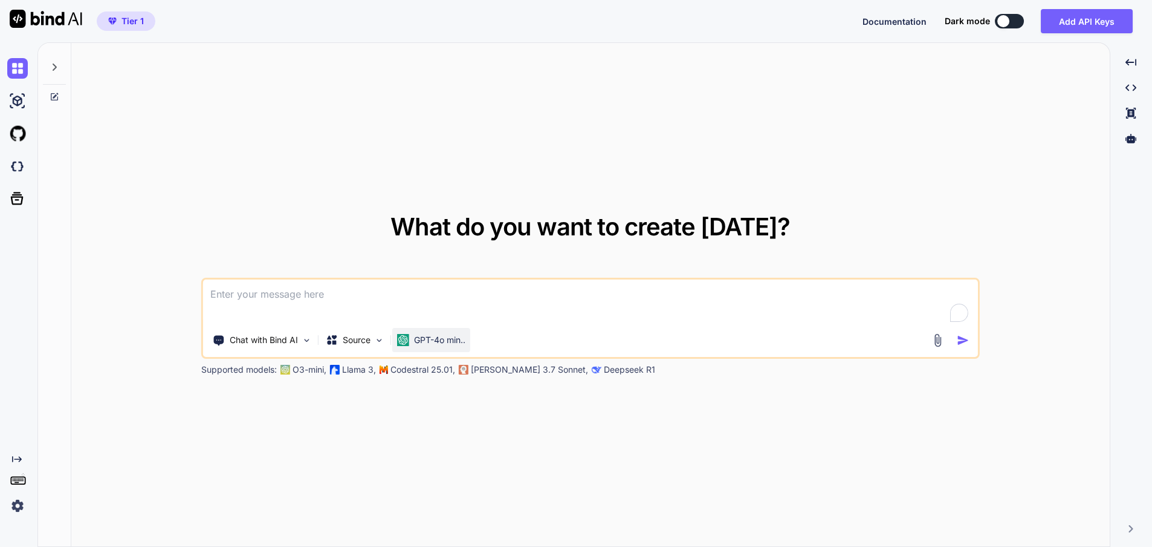
click at [413, 337] on div "GPT-4o min.." at bounding box center [431, 340] width 68 height 12
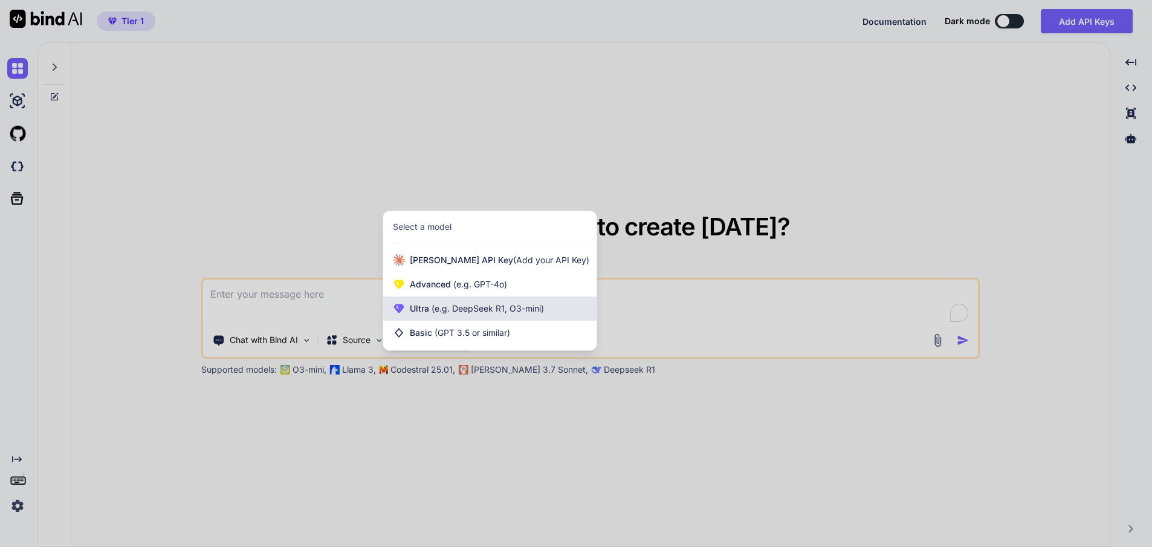
click at [480, 318] on div "Ultra (e.g. DeepSeek R1, O3-mini)" at bounding box center [489, 308] width 213 height 24
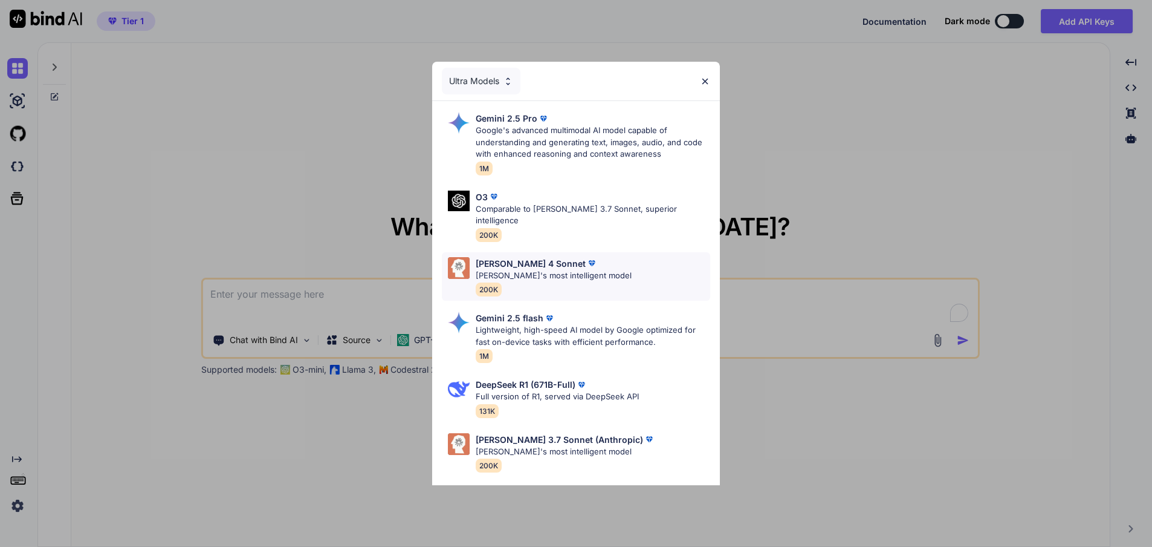
click at [586, 257] on img at bounding box center [592, 263] width 12 height 12
type textarea "x"
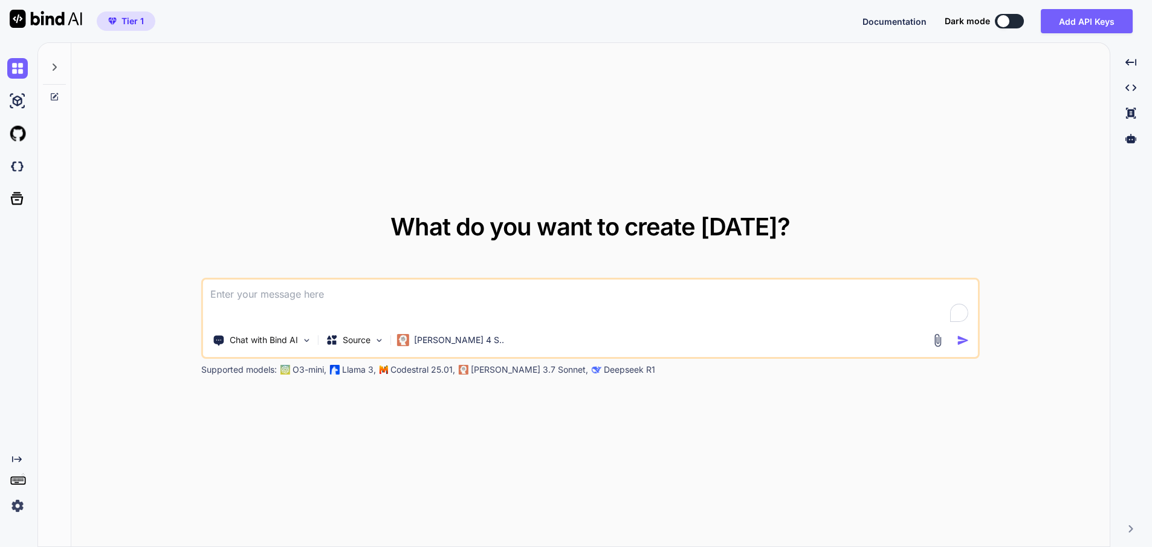
click at [363, 302] on textarea at bounding box center [590, 301] width 775 height 45
type textarea "w"
type textarea "x"
type textarea "wr"
type textarea "x"
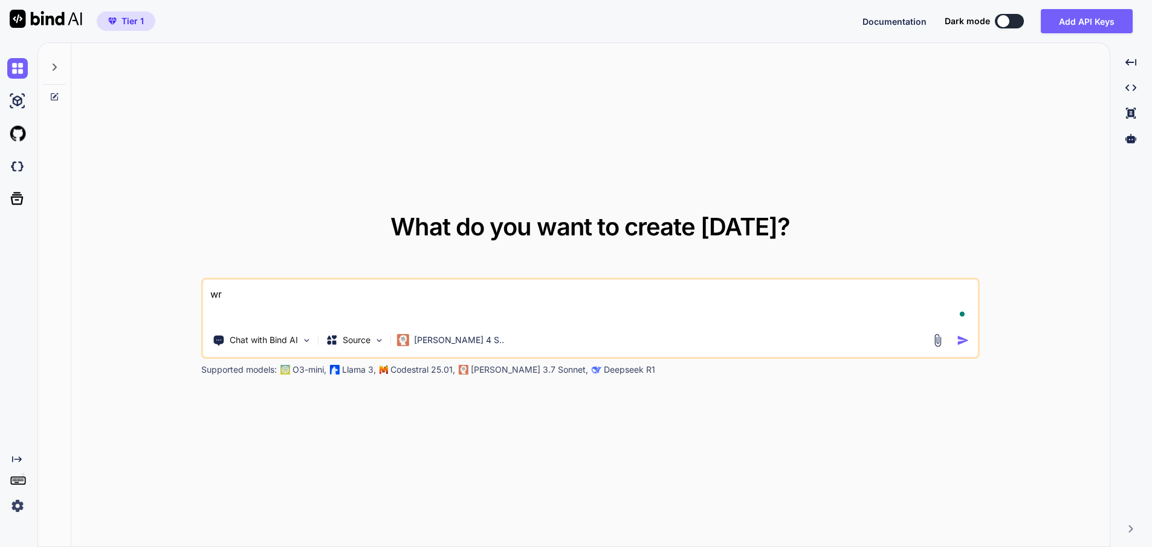
type textarea "wri"
type textarea "x"
type textarea "writ"
type textarea "x"
type textarea "write"
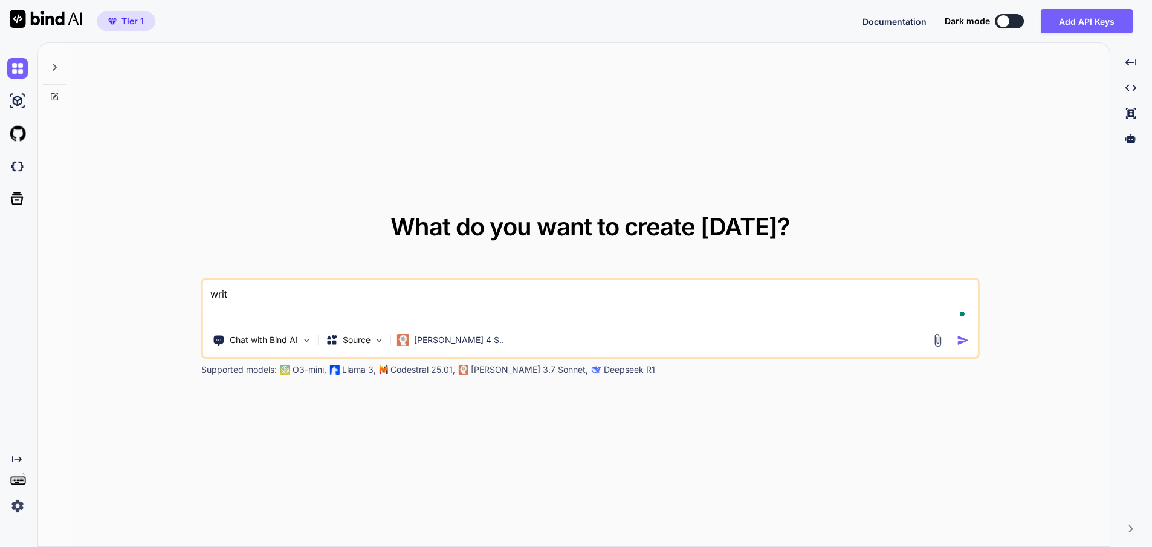
type textarea "x"
type textarea "write"
type textarea "x"
type textarea "write h"
type textarea "x"
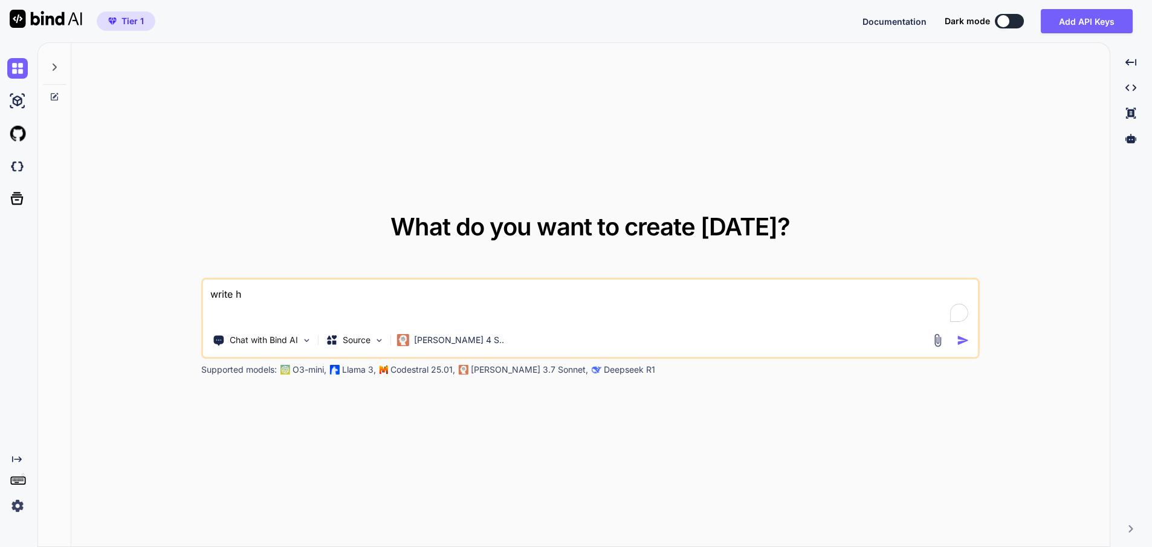
type textarea "write"
type textarea "x"
type textarea "wri"
type textarea "x"
type textarea "w"
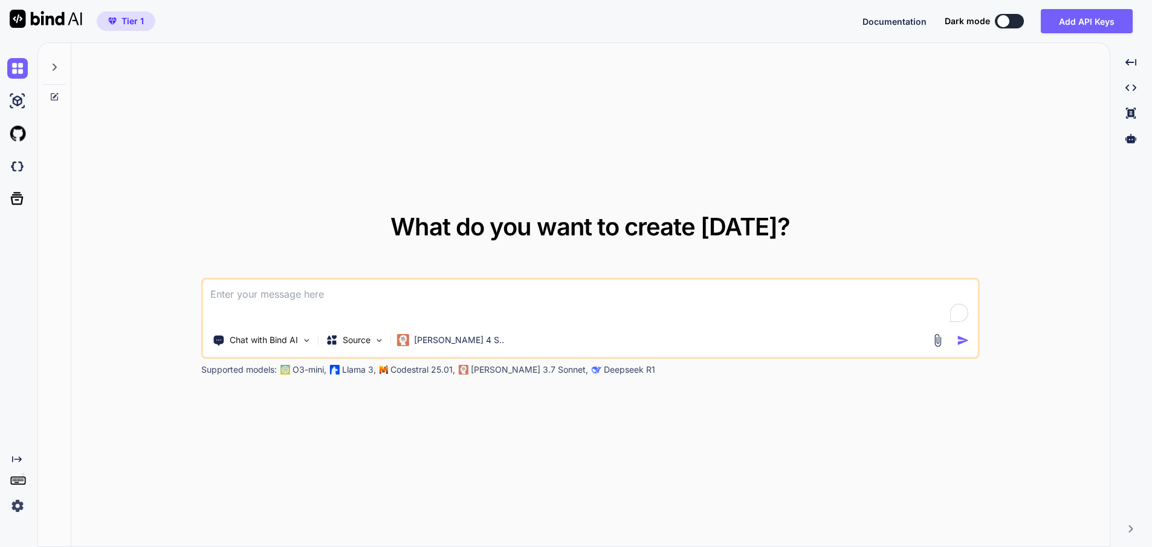
type textarea "x"
type textarea "m"
type textarea "x"
type textarea "ma"
type textarea "x"
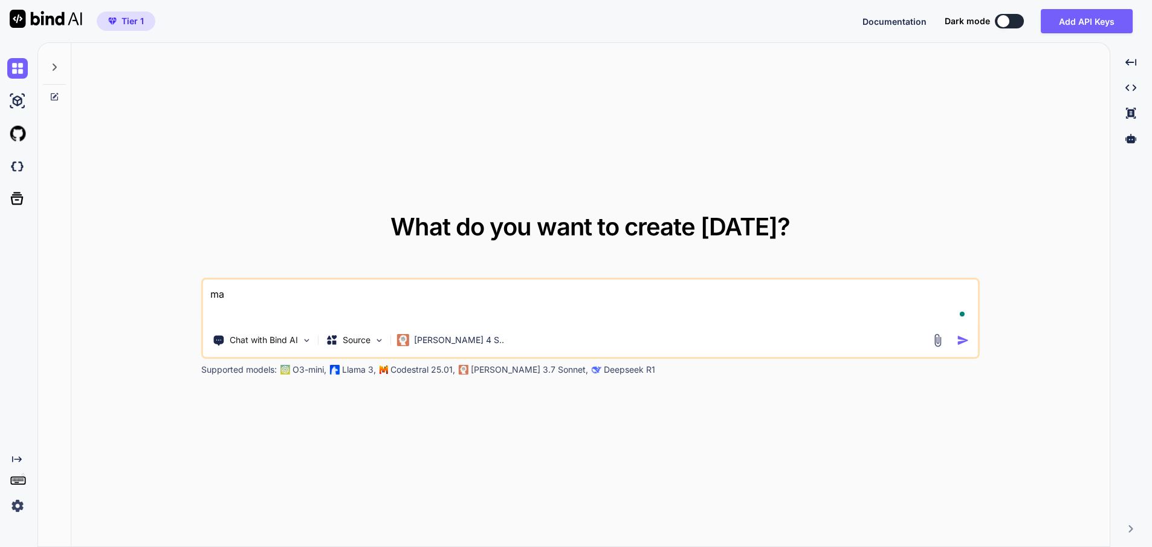
type textarea "mak"
type textarea "x"
type textarea "make"
type textarea "x"
type textarea "make"
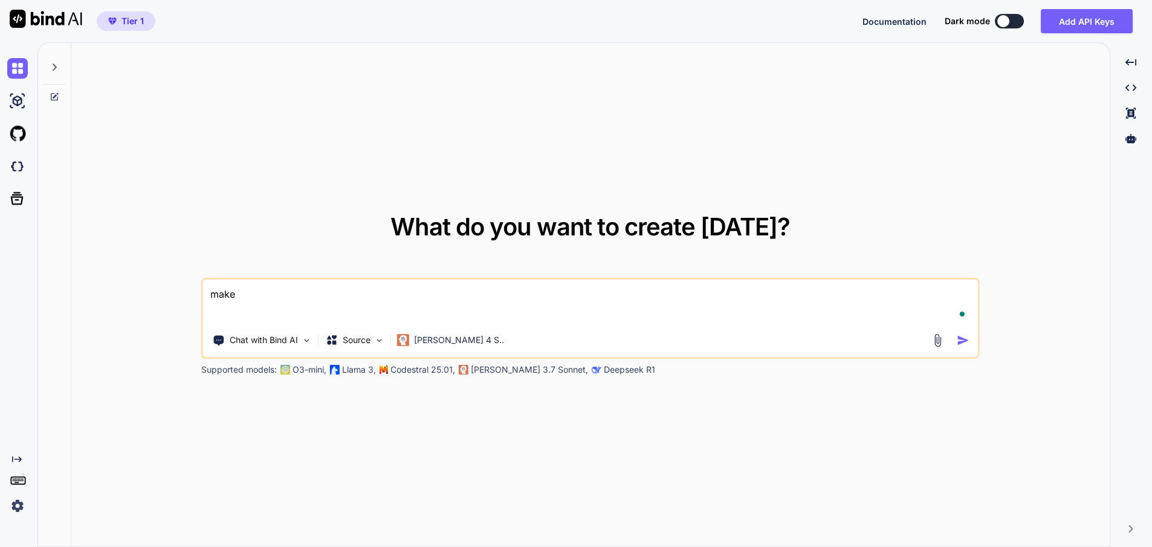
type textarea "x"
type textarea "make a"
type textarea "x"
type textarea "make a"
type textarea "x"
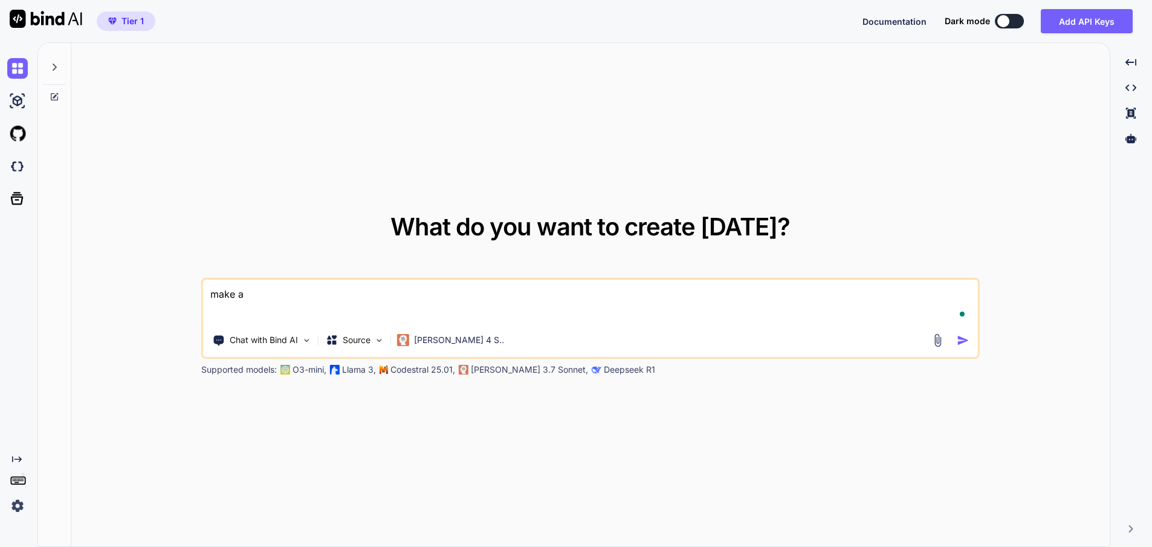
type textarea "make a b"
type textarea "x"
type textarea "make a be"
type textarea "x"
type textarea "make a bea"
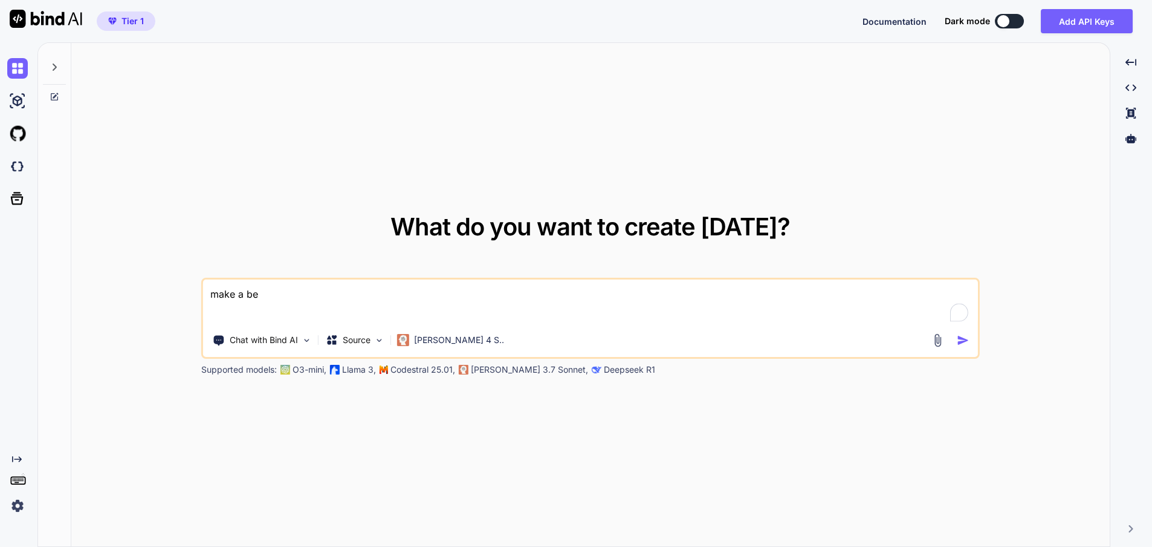
type textarea "x"
type textarea "make a beau"
type textarea "x"
type textarea "make a beaut"
type textarea "x"
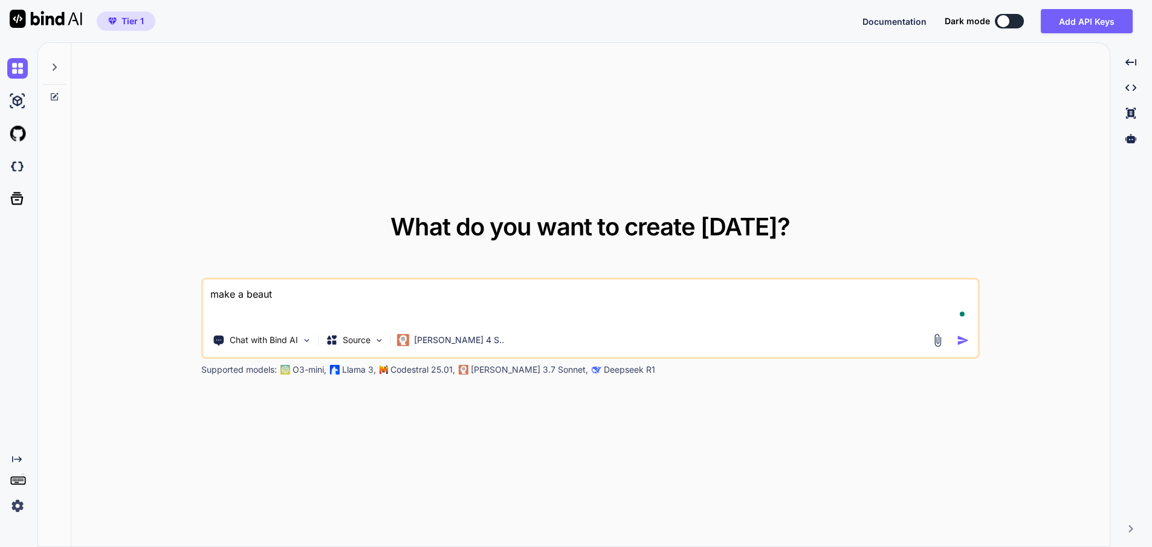
type textarea "make a beauti"
type textarea "x"
type textarea "make a beautif"
type textarea "x"
type textarea "make a beautifu"
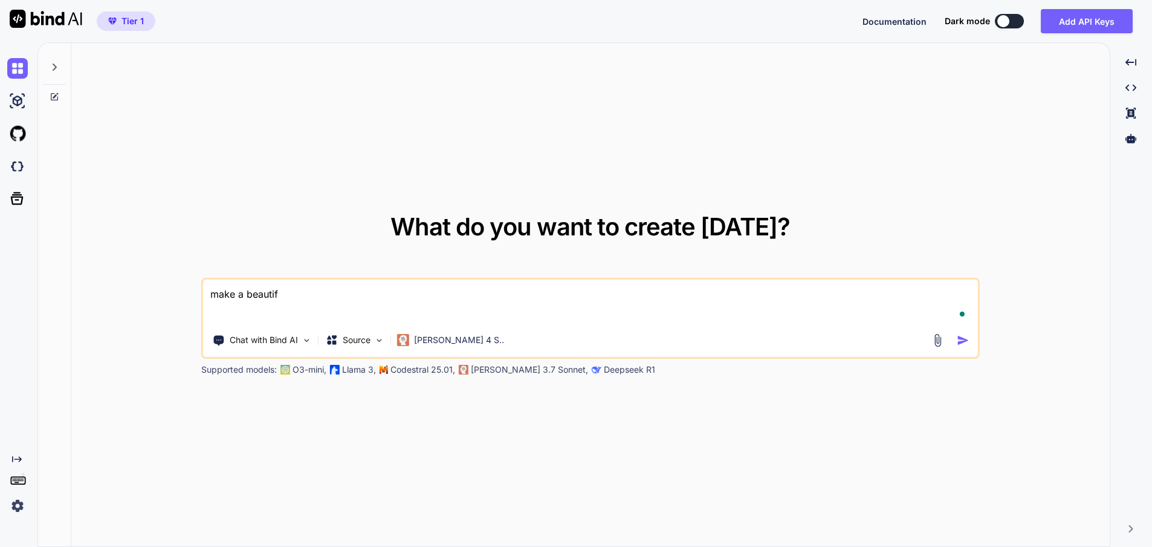
type textarea "x"
type textarea "make a beautiful"
type textarea "x"
type textarea "make a beautiful"
type textarea "x"
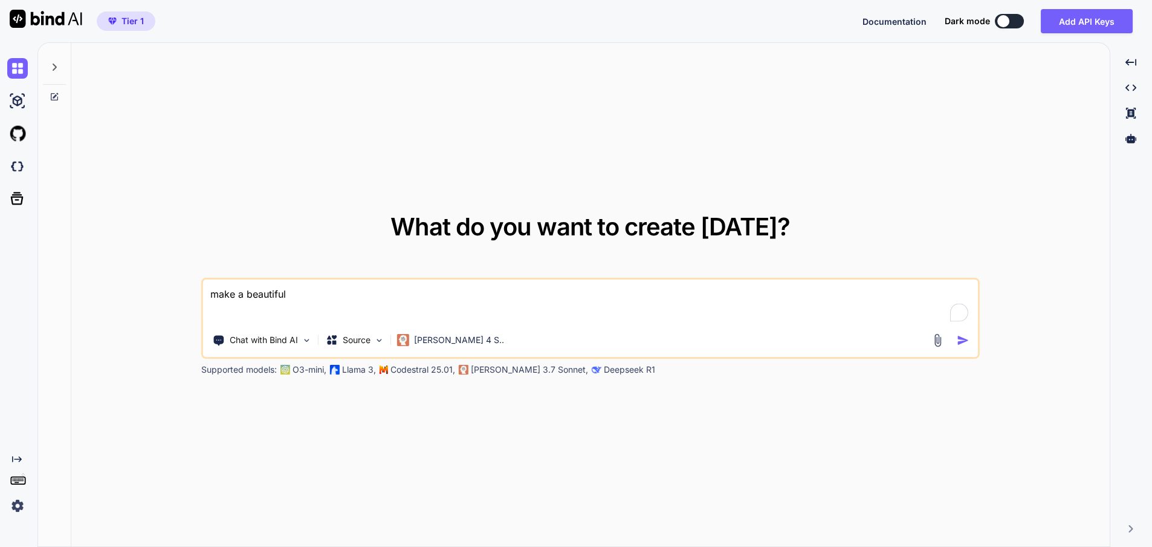
type textarea "make a beautiful"
type textarea "x"
type textarea "make a beauti"
type textarea "x"
type textarea "make a beaut"
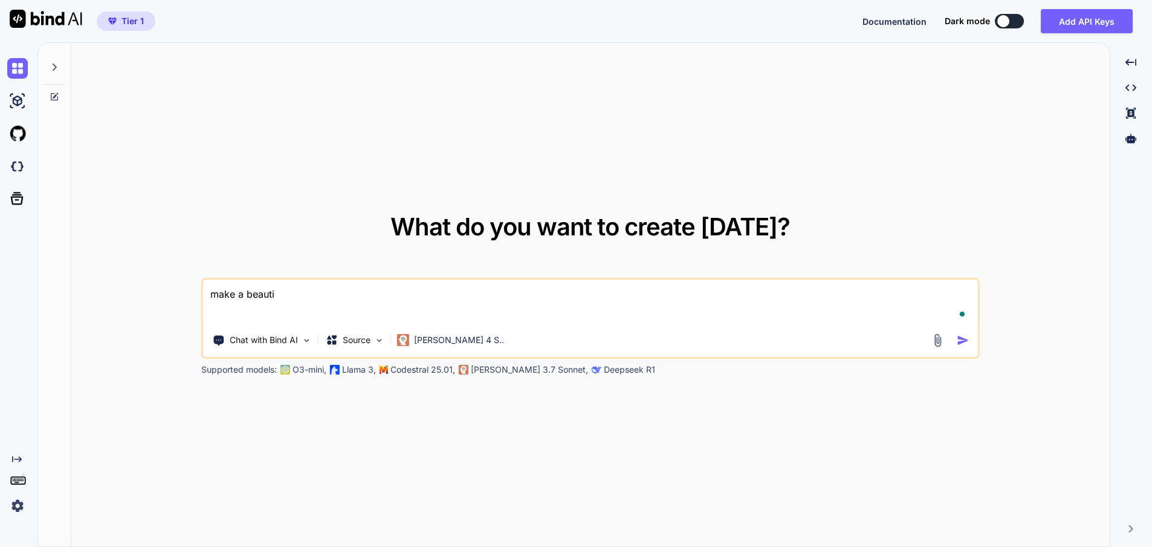
type textarea "x"
type textarea "make a beau"
type textarea "x"
type textarea "make a bea"
type textarea "x"
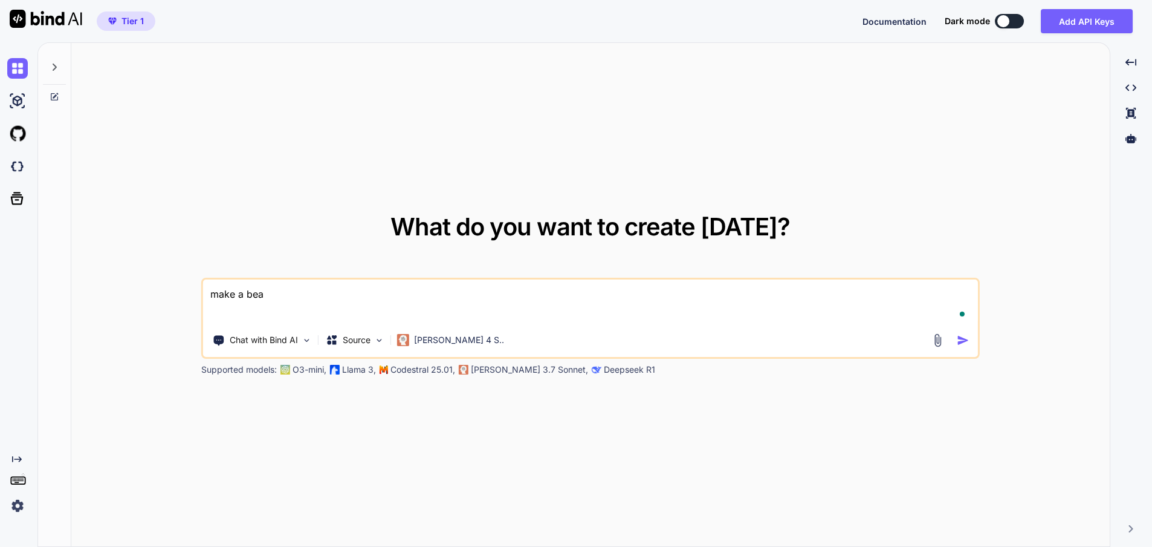
type textarea "make a be"
type textarea "x"
type textarea "make a bea"
type textarea "x"
type textarea "make a beat"
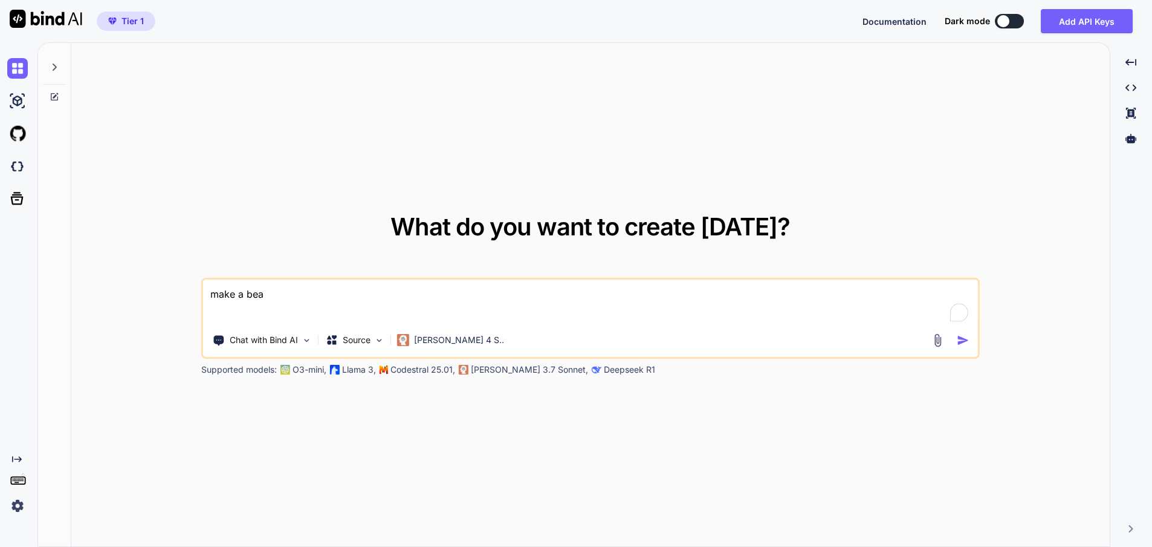
type textarea "x"
type textarea "make a bea"
type textarea "x"
type textarea "make a beau"
type textarea "x"
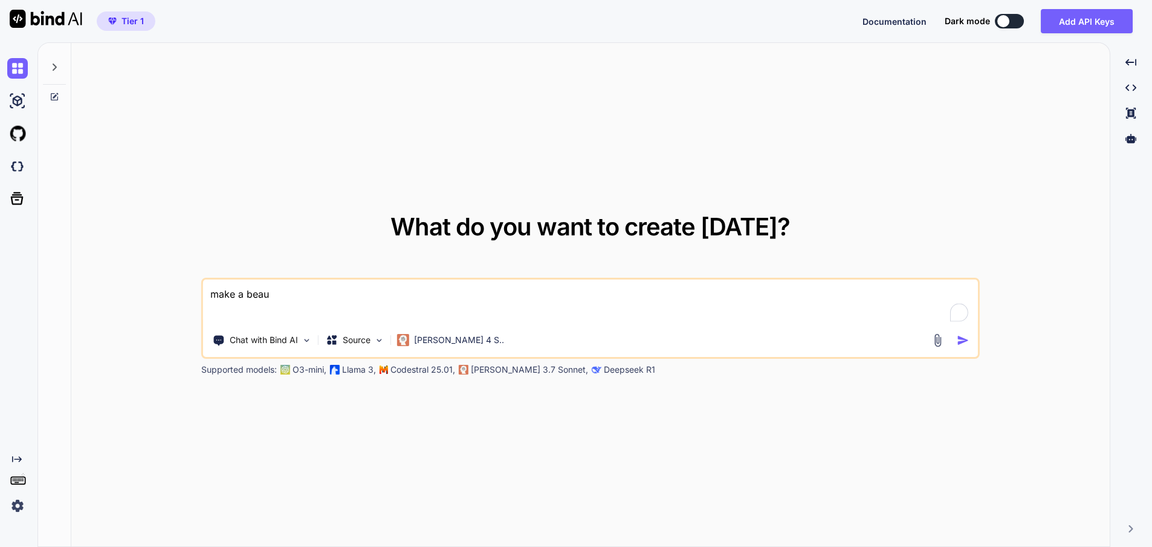
type textarea "make a beaut"
type textarea "x"
type textarea "make a beauti"
type textarea "x"
type textarea "make a beautif"
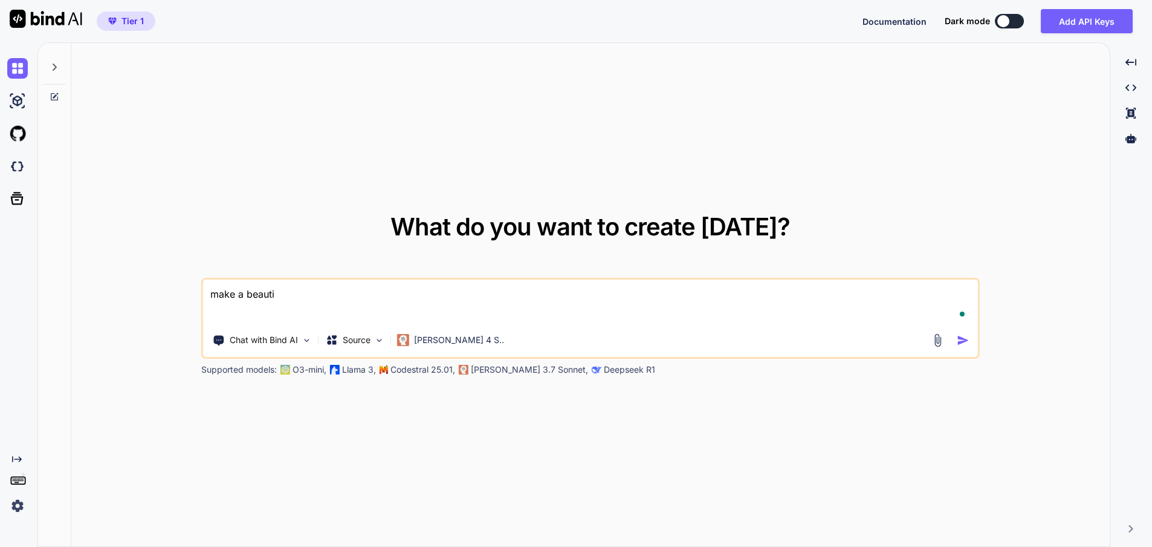
type textarea "x"
type textarea "make a beautifu"
type textarea "x"
type textarea "make a beautiful"
type textarea "x"
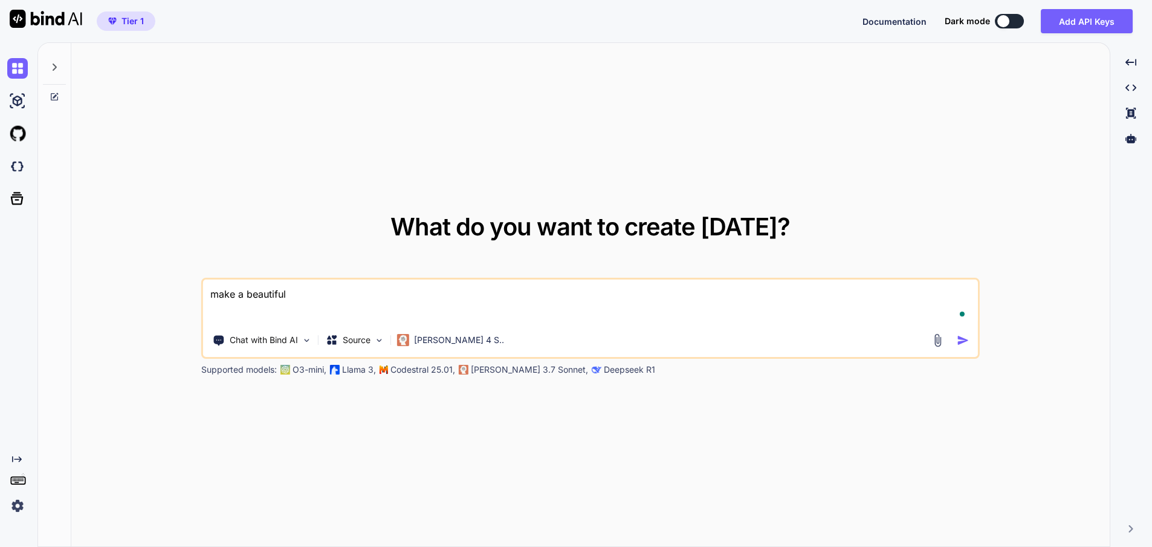
type textarea "make a beautiful"
type textarea "x"
type textarea "make a beautiful h"
type textarea "x"
type textarea "make a beautiful he"
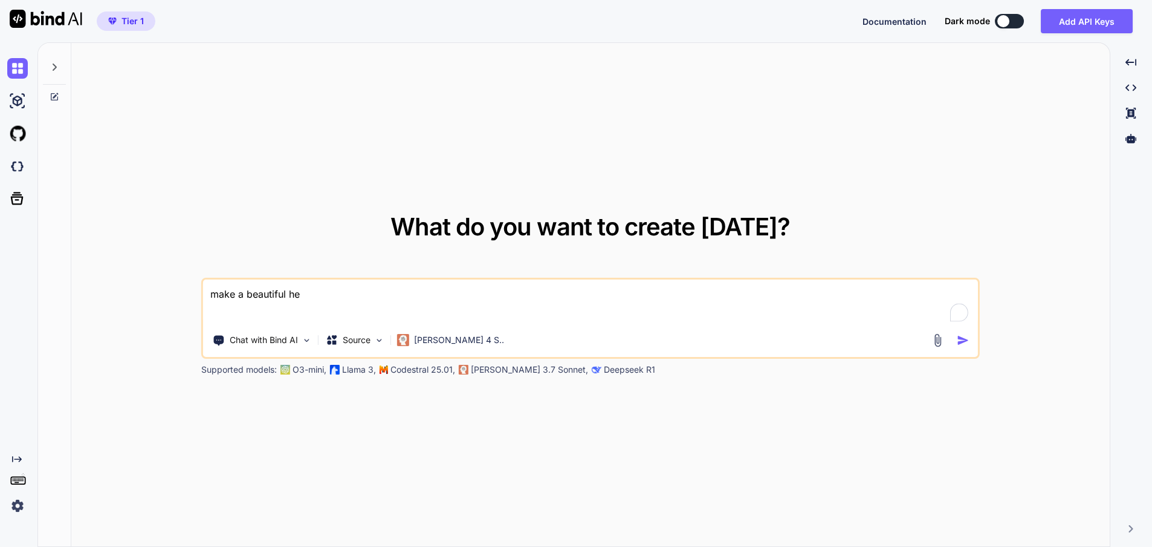
type textarea "x"
type textarea "make a beautiful her"
type textarea "x"
type textarea "make a beautiful hero"
type textarea "x"
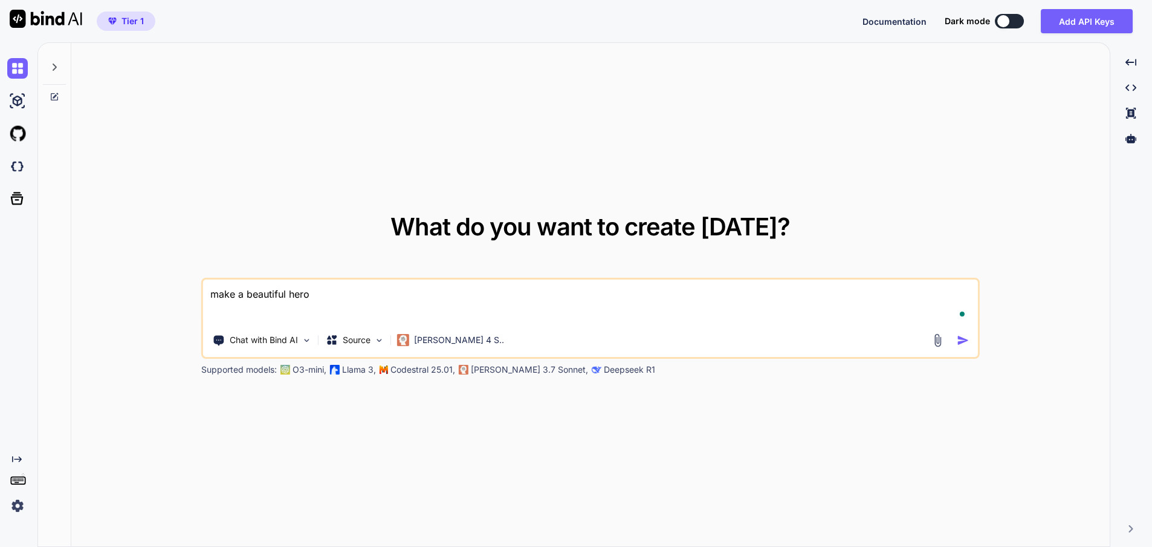
type textarea "make a beautiful hero"
type textarea "x"
type textarea "make a beautiful hero s"
type textarea "x"
type textarea "make a beautiful hero se"
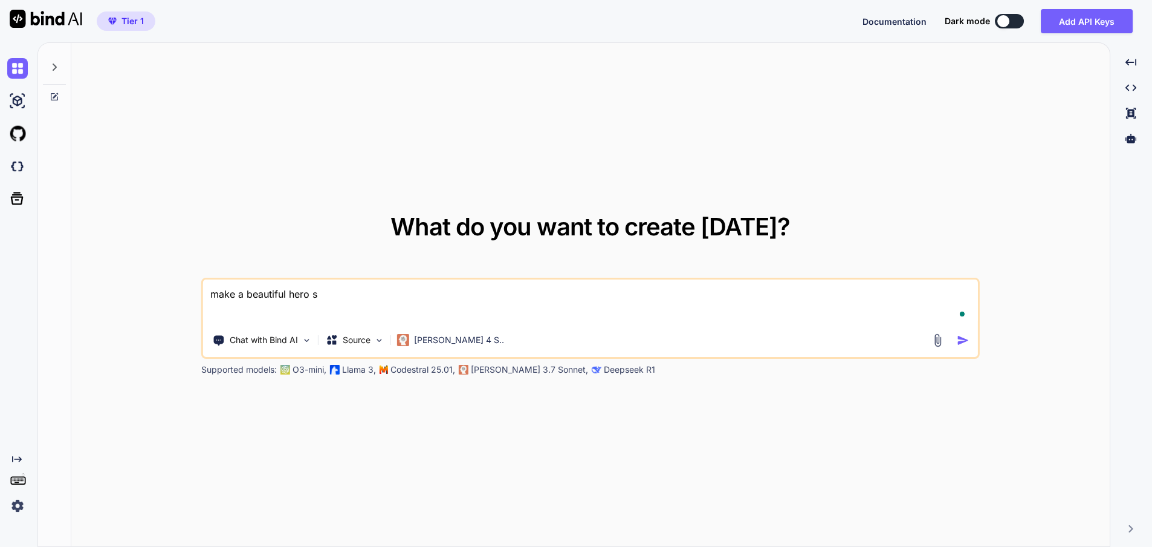
type textarea "x"
type textarea "make a beautiful hero sec"
type textarea "x"
type textarea "make a beautiful hero sect"
type textarea "x"
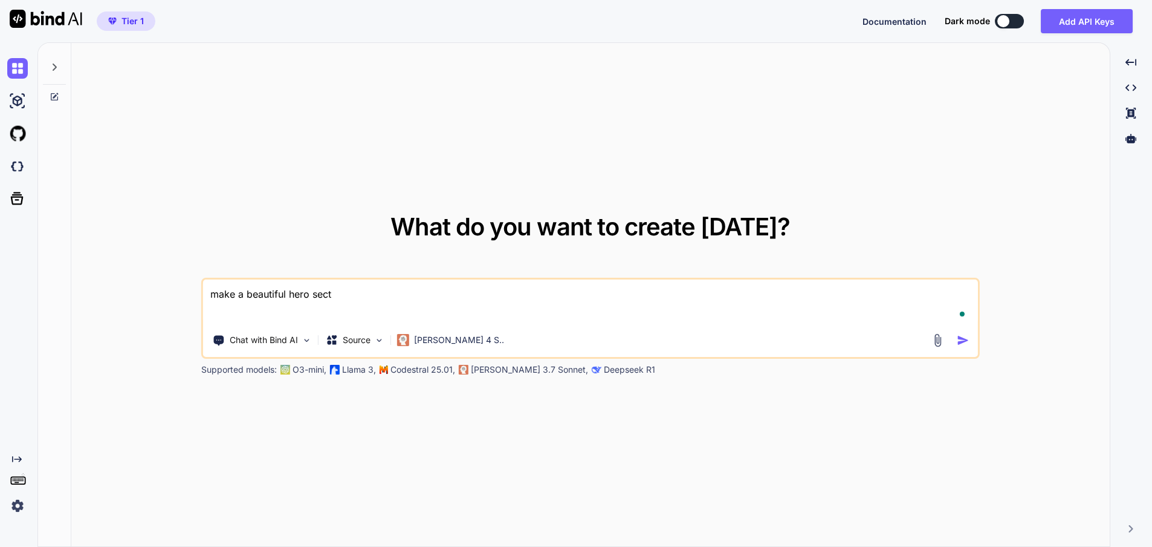
type textarea "make a beautiful hero secti"
type textarea "x"
type textarea "make a beautiful hero sectio"
type textarea "x"
type textarea "make a beautiful hero section"
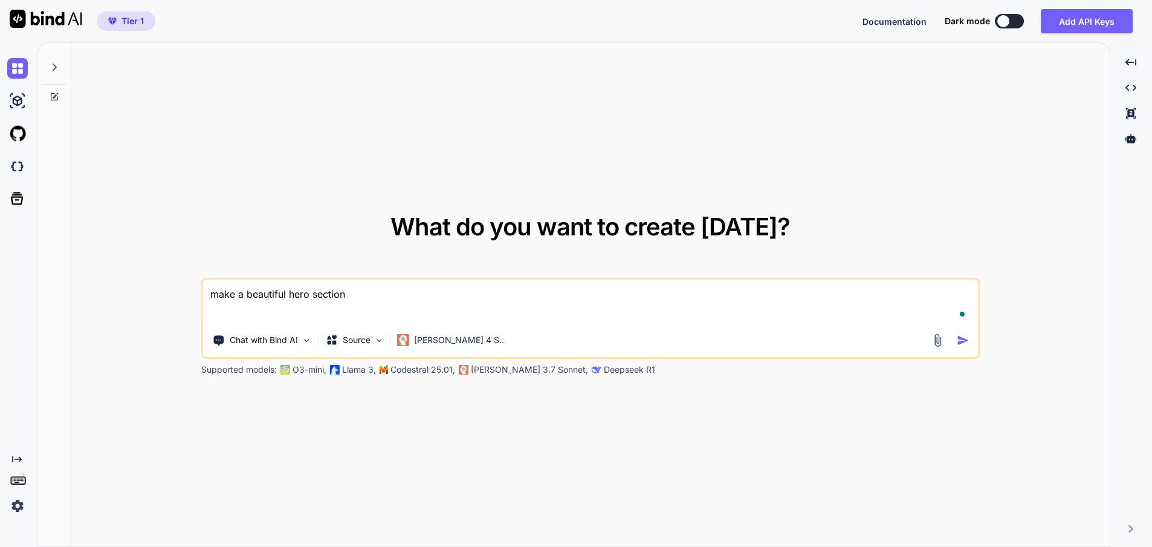
type textarea "x"
type textarea "make a beautiful hero section"
type textarea "x"
type textarea "make a beautiful hero section ,"
type textarea "x"
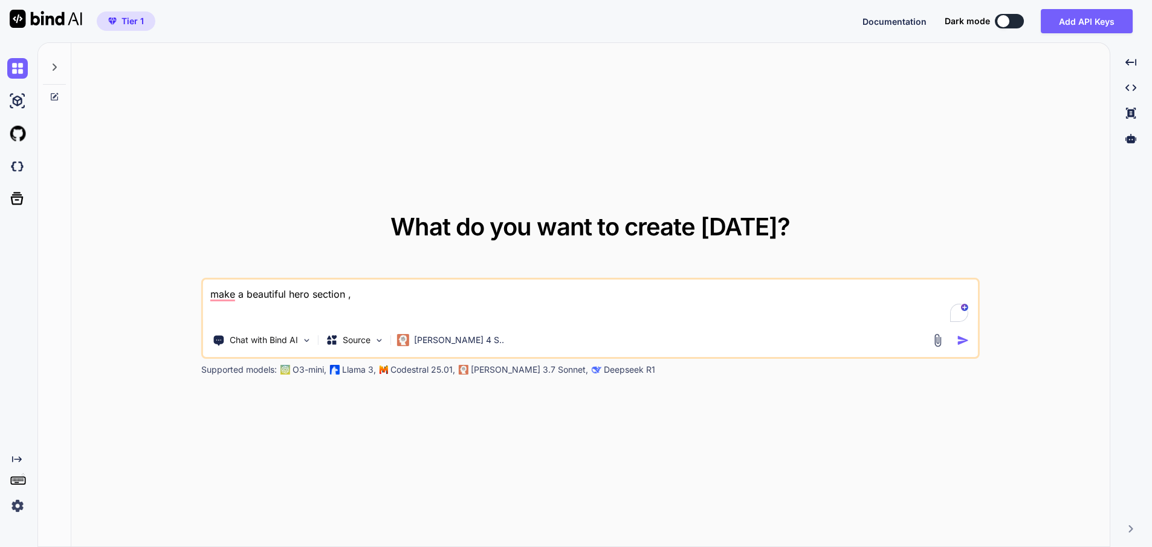
type textarea "make a beautiful hero section ,"
type textarea "x"
type textarea "make a beautiful hero section , t"
type textarea "x"
type textarea "make a beautiful hero section , tw"
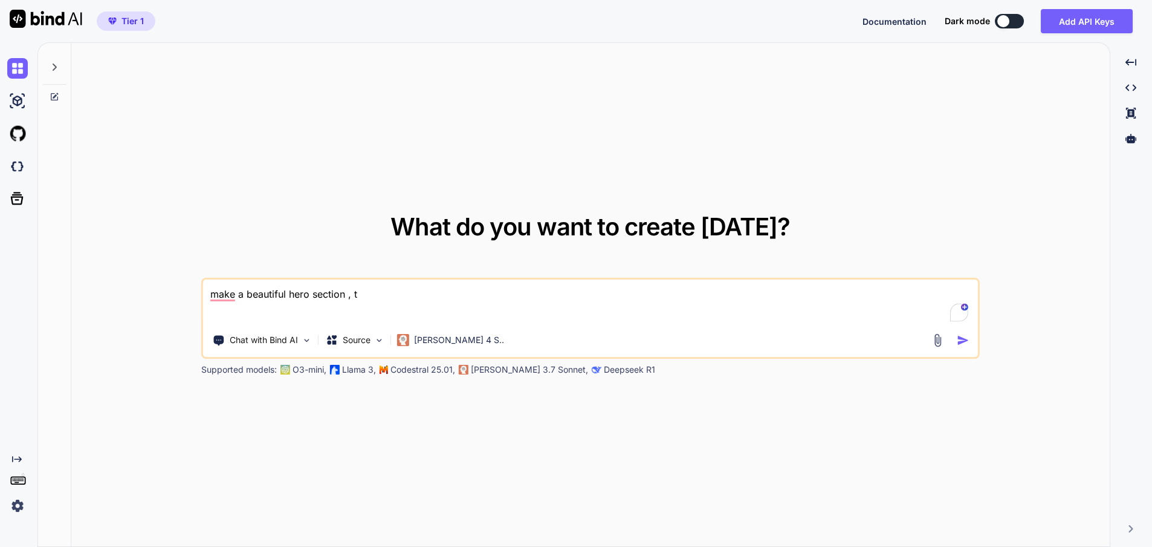
type textarea "x"
type textarea "make a beautiful hero section , two"
type textarea "x"
type textarea "make a beautiful hero section , two"
type textarea "x"
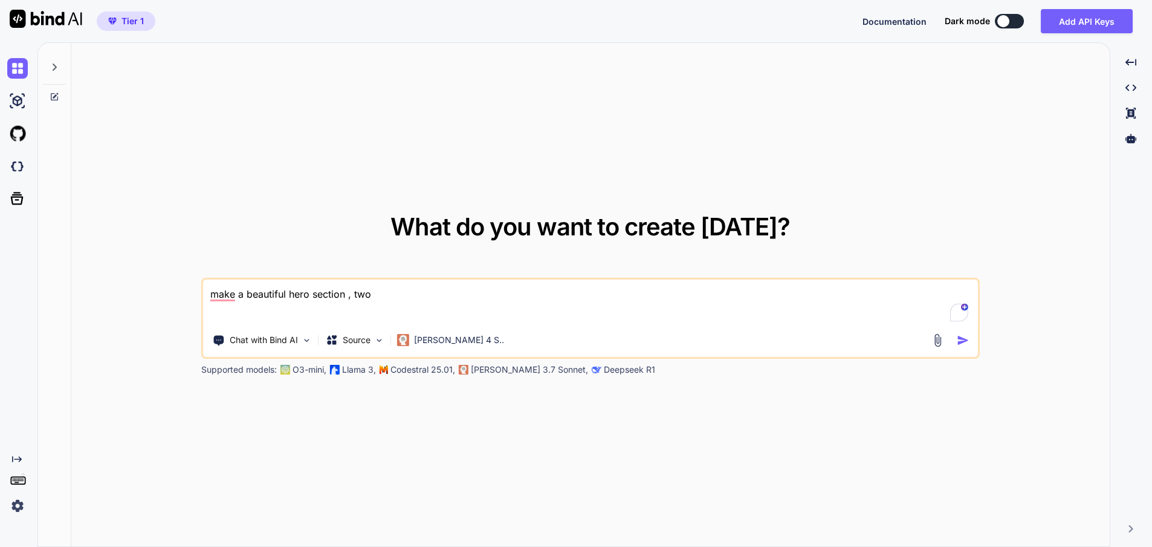
type textarea "make a beautiful hero section , two f"
type textarea "x"
type textarea "make a beautiful hero section , two fa"
type textarea "x"
type textarea "make a beautiful hero section , two fac"
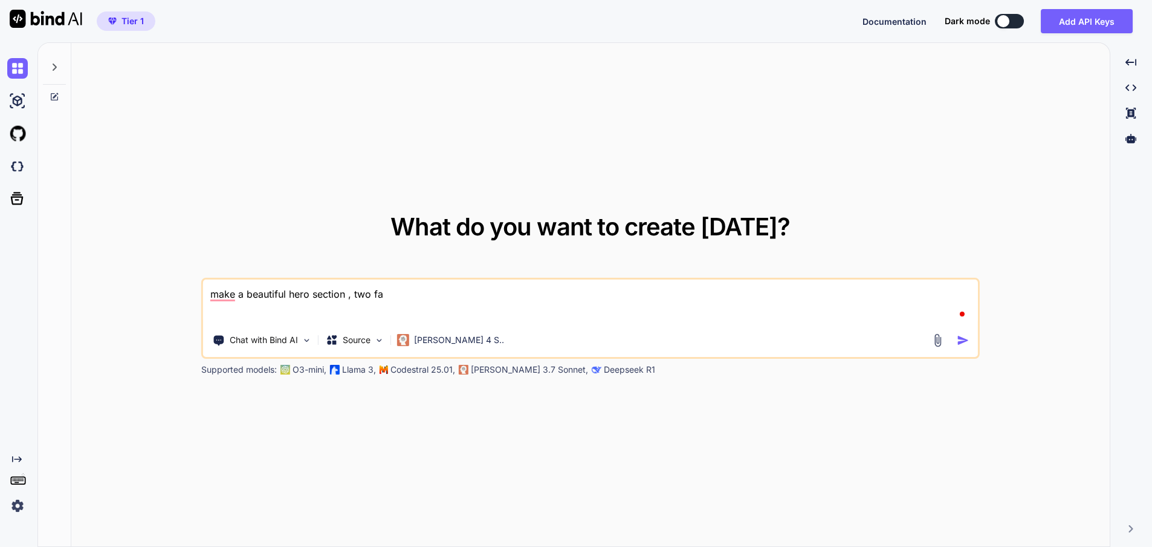
type textarea "x"
type textarea "make a beautiful hero section , two face"
type textarea "x"
type textarea "make a beautiful hero section , two face"
type textarea "x"
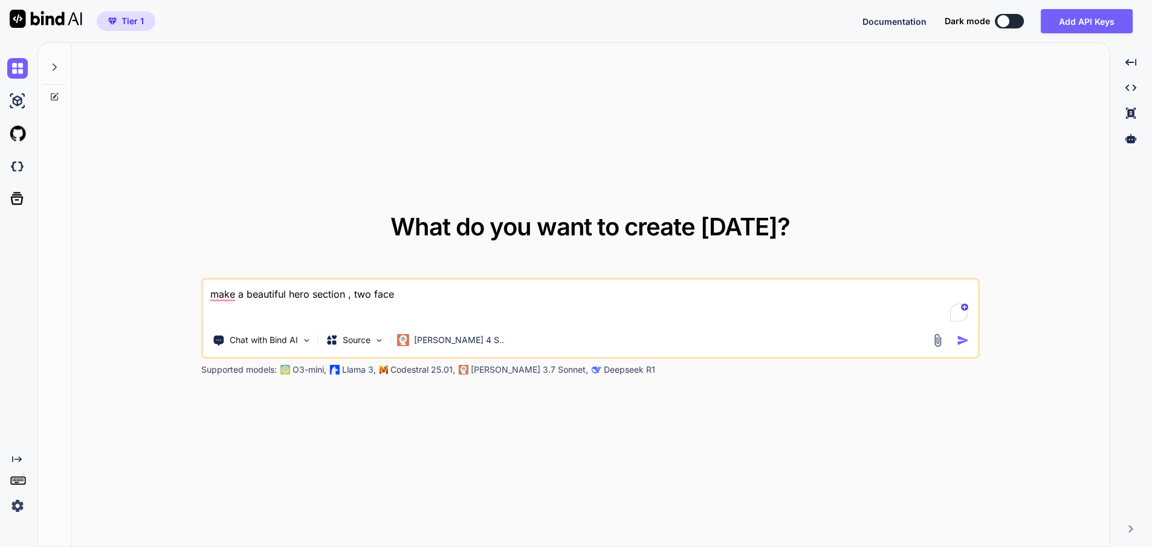
type textarea "make a beautiful hero section , two face t"
type textarea "x"
type textarea "make a beautiful hero section , two face to"
type textarea "x"
type textarea "make a beautiful hero section , two face to"
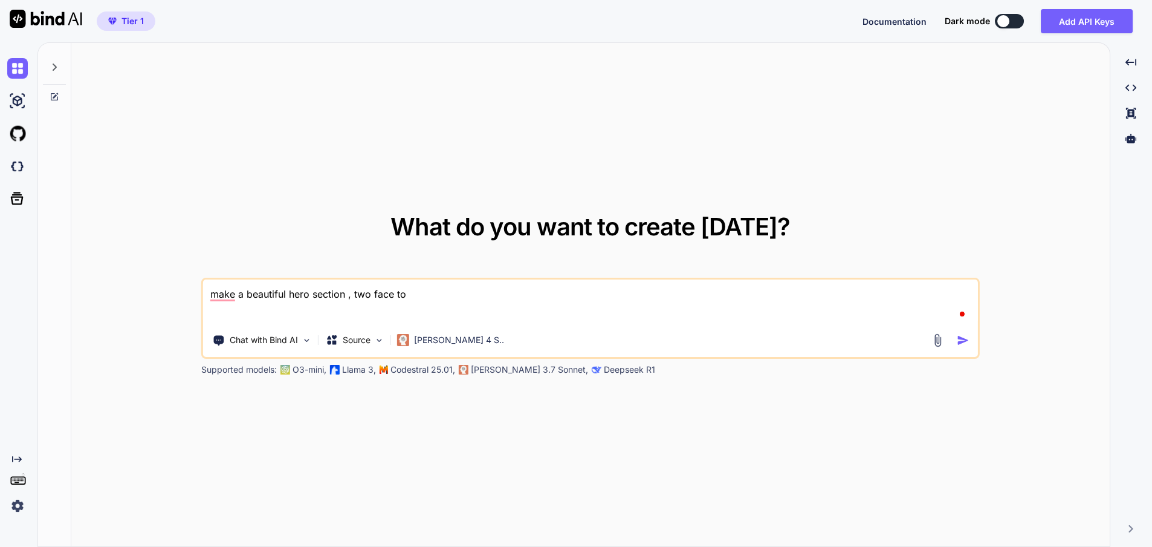
type textarea "x"
type textarea "make a beautiful hero section , two face to d"
type textarea "x"
type textarea "make a beautiful hero section , two face to"
type textarea "x"
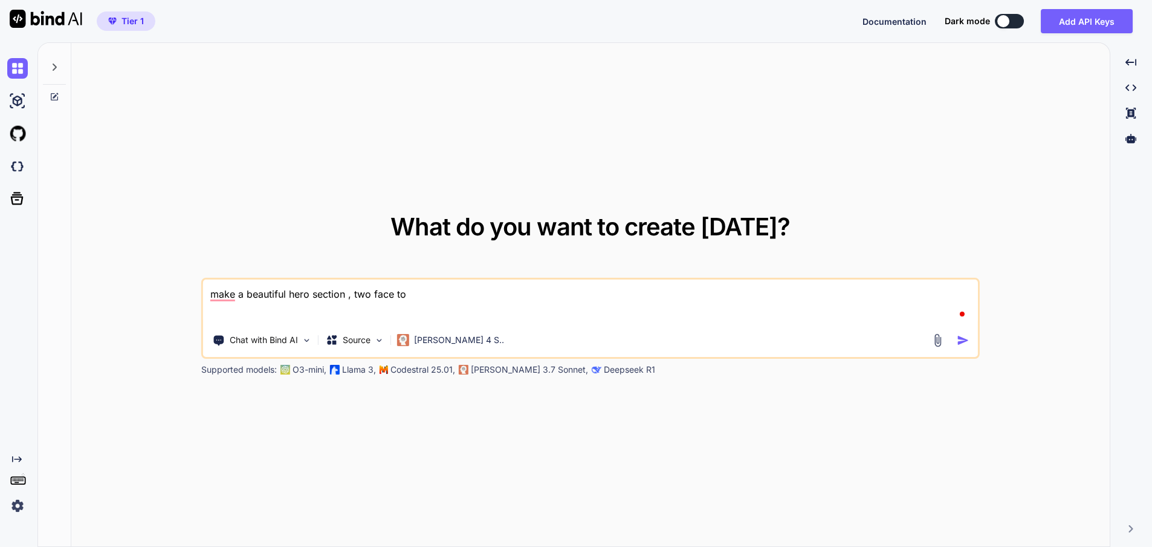
type textarea "make a beautiful hero section , two face to f"
type textarea "x"
type textarea "make a beautiful hero section , two face to fa"
type textarea "x"
type textarea "make a beautiful hero section , two face to fac"
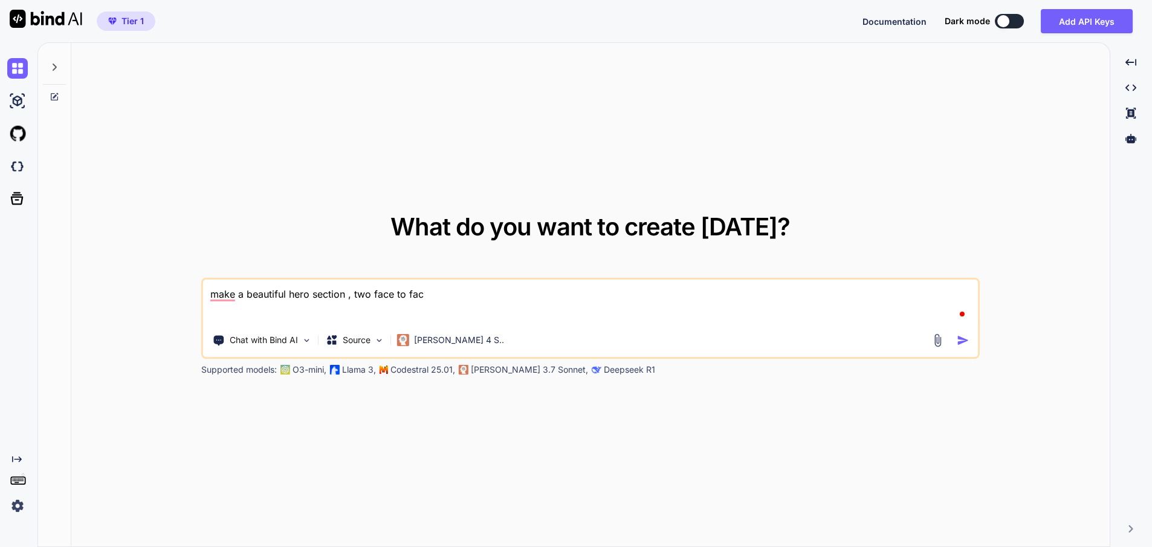
type textarea "x"
type textarea "make a beautiful hero section , two face to face"
type textarea "x"
type textarea "make a beautiful hero section , two face to face"
type textarea "x"
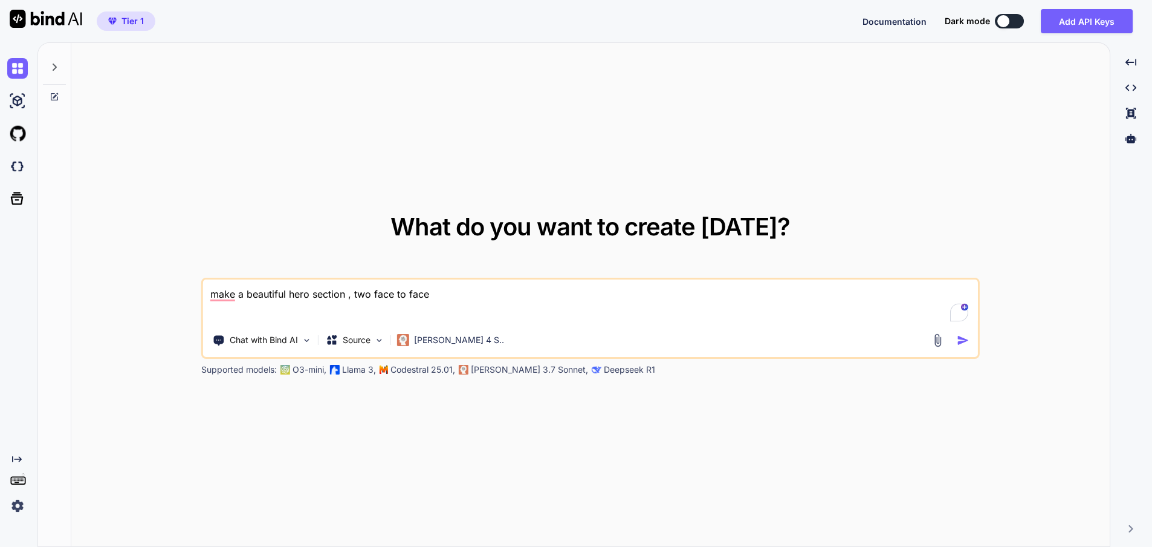
type textarea "make a beautiful hero section , two face to face s"
type textarea "x"
type textarea "make a beautiful hero section , two face to face se"
type textarea "x"
type textarea "make a beautiful hero section , two face to face sec"
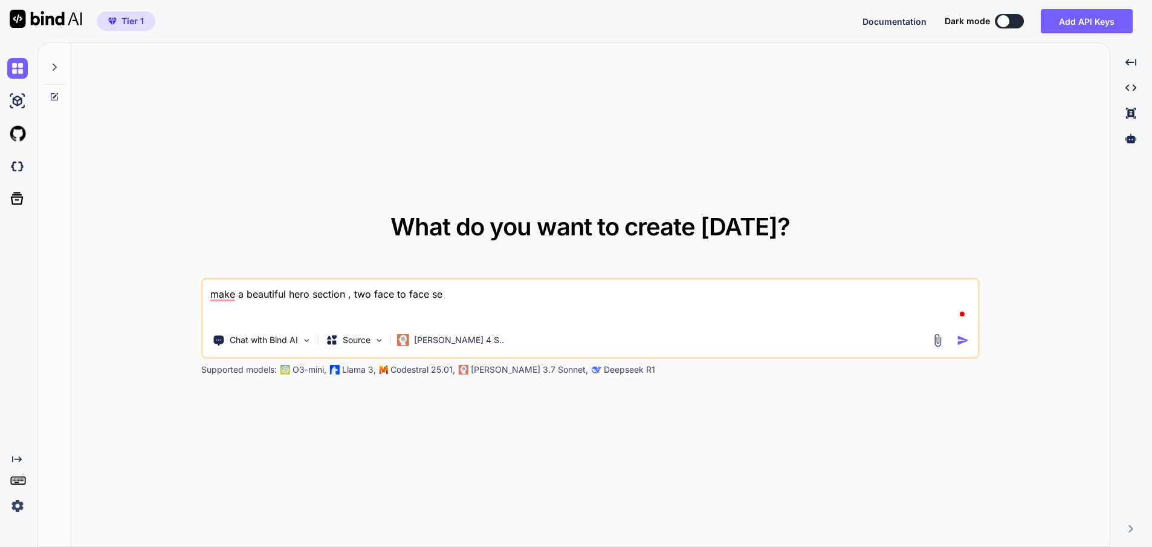
type textarea "x"
type textarea "make a beautiful hero section , two face to face sect"
type textarea "x"
type textarea "make a beautiful hero section , two face to face secti"
type textarea "x"
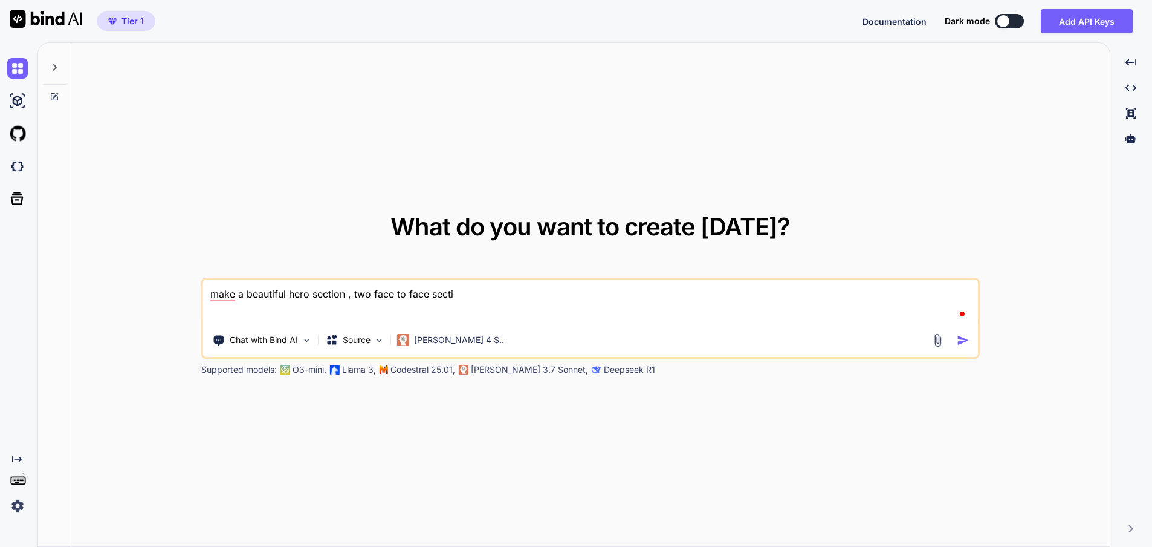
type textarea "make a beautiful hero section , two face to face sectio"
type textarea "x"
type textarea "make a beautiful hero section , two face to face section"
type textarea "x"
type textarea "make a beautiful hero section , two face to face section"
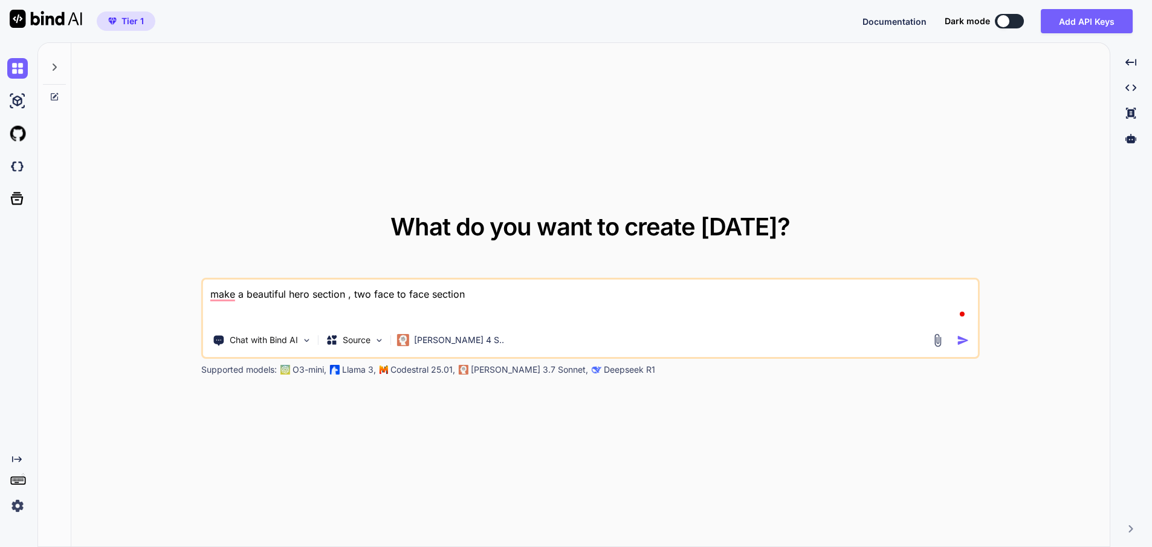
type textarea "x"
type textarea "make a beautiful hero section , two face to face section"
type textarea "x"
type textarea "make a beautiful hero section , two face to face sections"
type textarea "x"
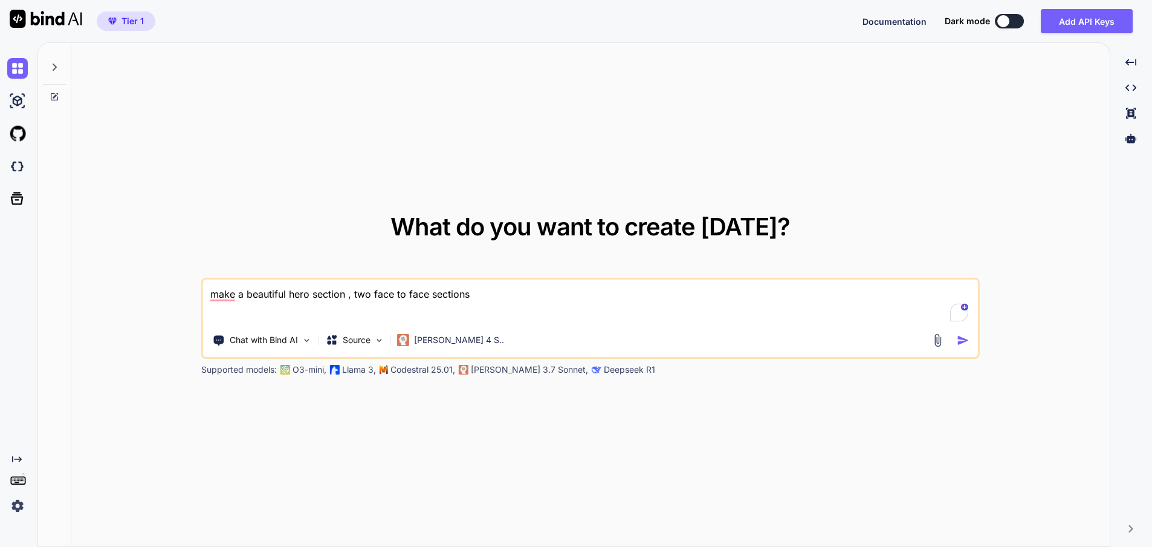
type textarea "make a beautiful hero section , two face to face sections"
type textarea "x"
type textarea "make a beautiful hero section , two face to face sections ,"
type textarea "x"
type textarea "make a beautiful hero section , two face to face sections ,"
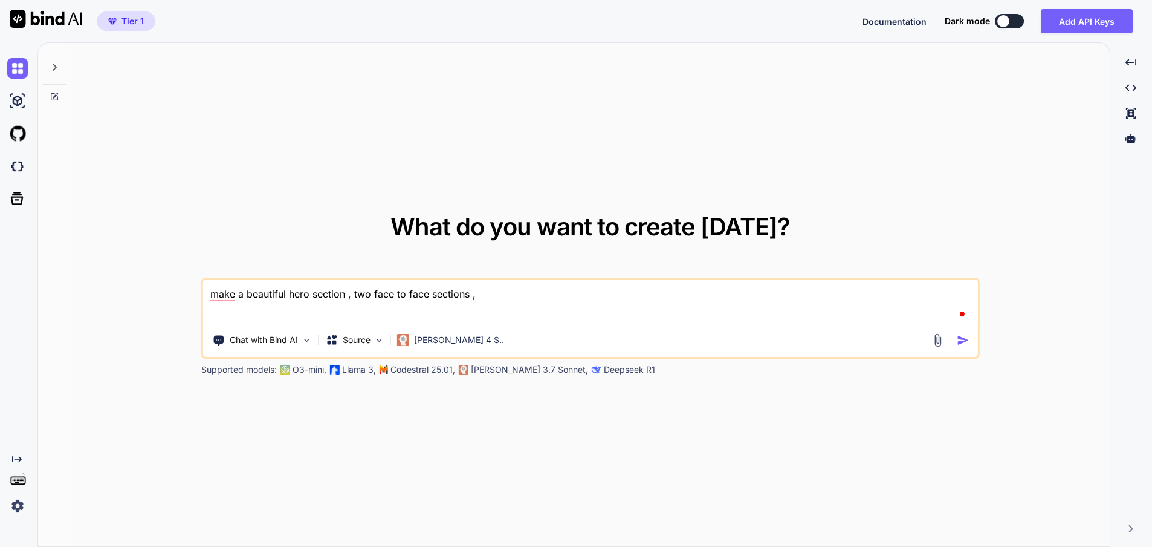
type textarea "x"
type textarea "make a beautiful hero section , two face to face sections , r"
type textarea "x"
type textarea "make a beautiful hero section , two face to face sections , ri"
type textarea "x"
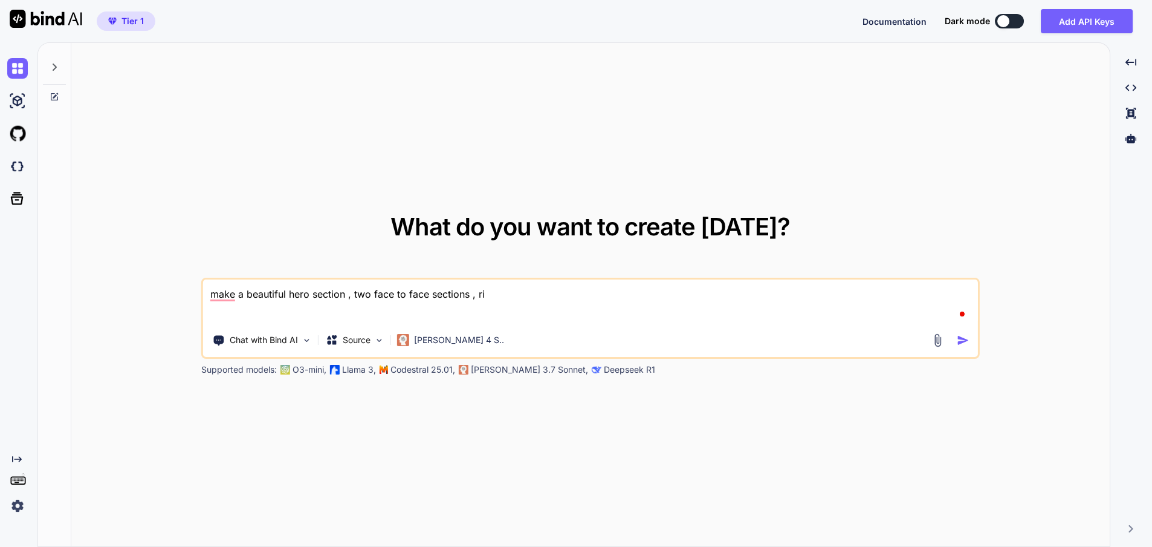
type textarea "make a beautiful hero section , two face to face sections , rig"
type textarea "x"
type textarea "make a beautiful hero section , two face to face sections , righ"
type textarea "x"
type textarea "make a beautiful hero section , two face to face sections , right"
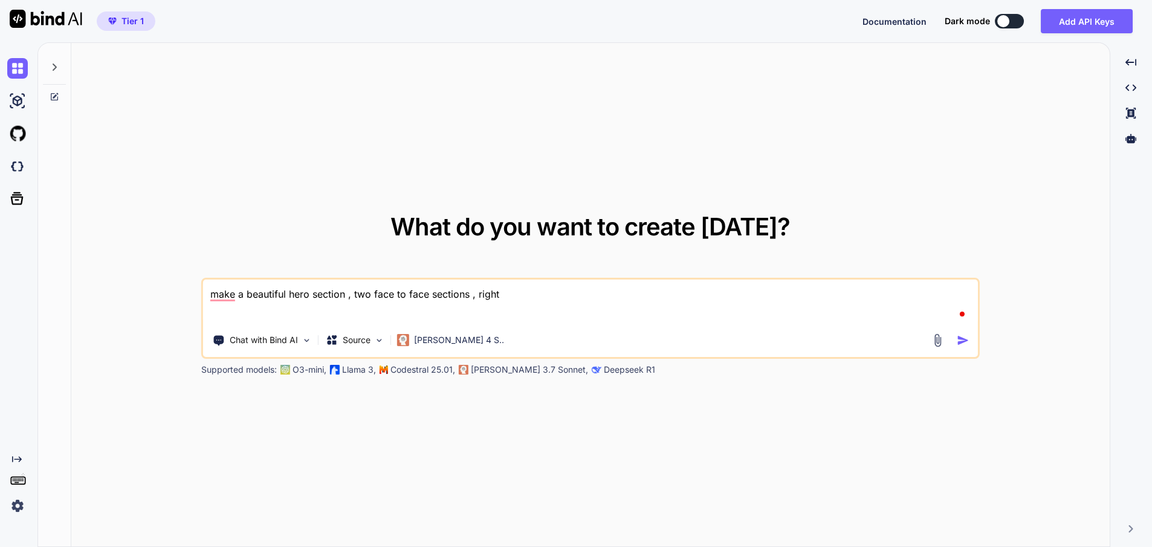
type textarea "x"
type textarea "make a beautiful hero section , two face to face sections , right"
type textarea "x"
type textarea "make a beautiful hero section , two face to face sections , right s"
type textarea "x"
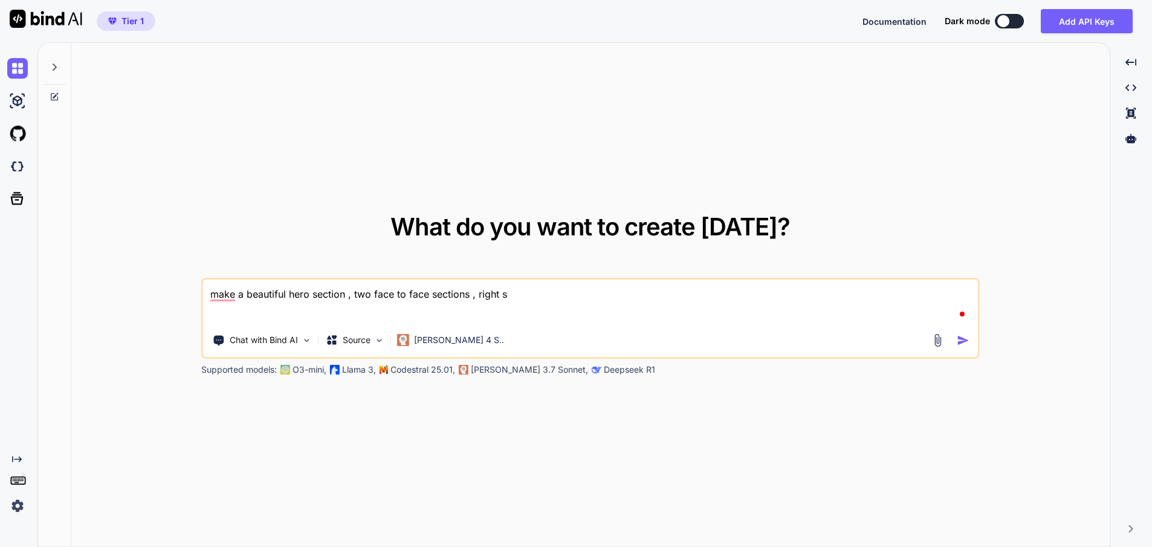
type textarea "make a beautiful hero section , two face to face sections , right si"
type textarea "x"
type textarea "make a beautiful hero section , two face to face sections , right sid"
type textarea "x"
drag, startPoint x: 497, startPoint y: 292, endPoint x: 544, endPoint y: 285, distance: 47.1
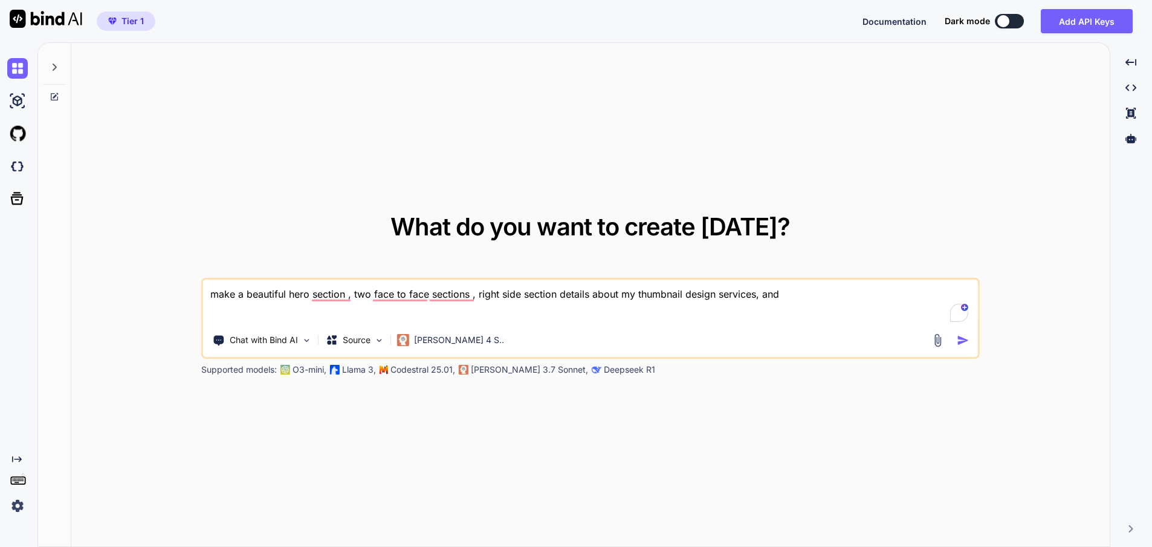
click at [498, 292] on textarea "make a beautiful hero section , two face to face sections , right side section …" at bounding box center [590, 301] width 775 height 45
click at [811, 296] on textarea "make a beautiful hero section , two face to face sections , left side section d…" at bounding box center [590, 301] width 775 height 45
paste textarea "[URL][DOMAIN_NAME]"
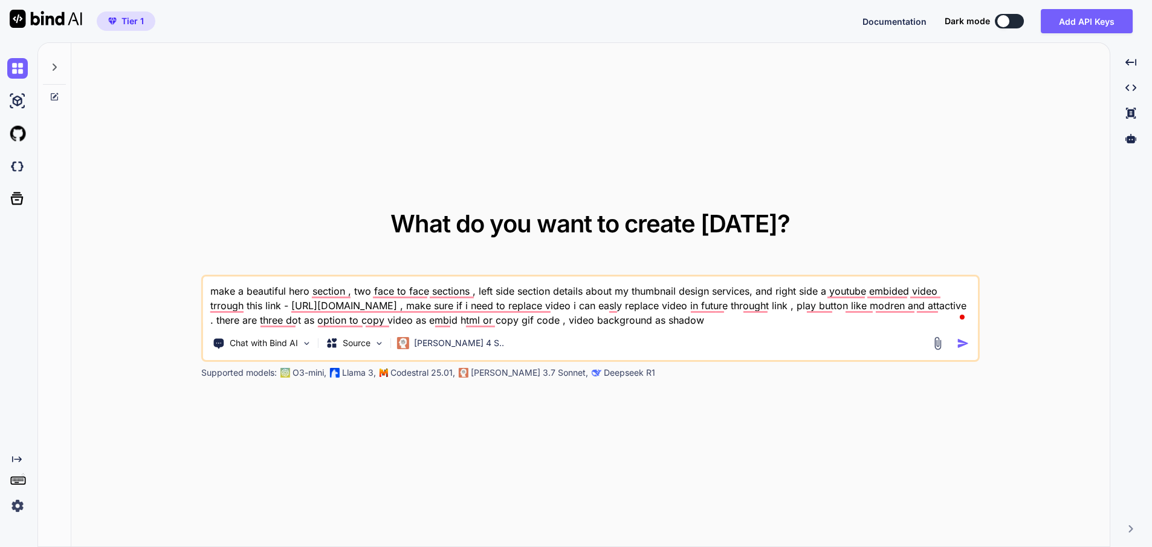
click at [701, 323] on textarea "make a beautiful hero section , two face to face sections , left side section d…" at bounding box center [590, 301] width 775 height 51
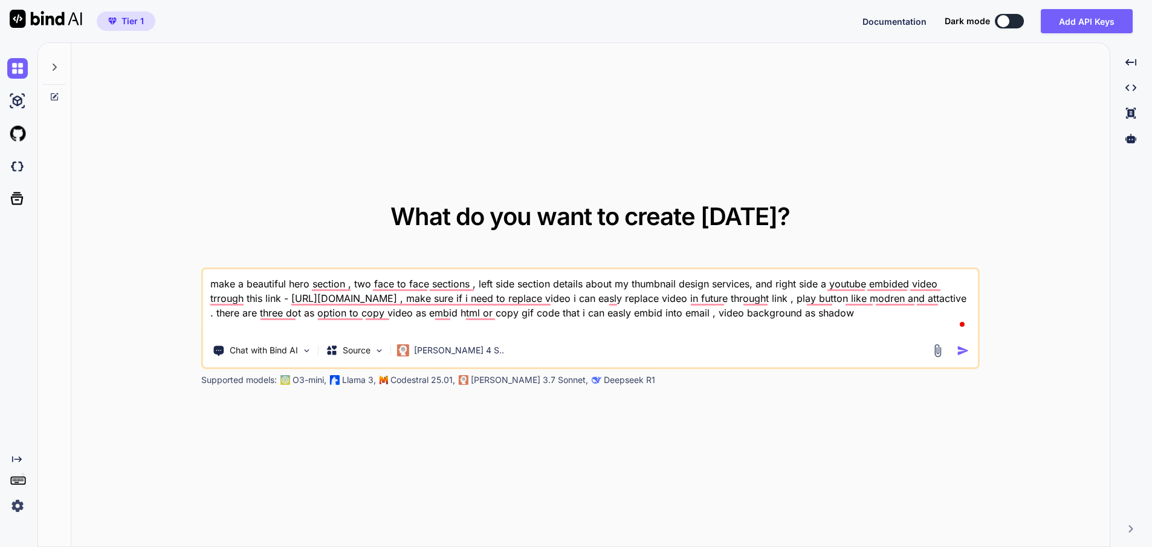
click at [270, 328] on textarea "make a beautiful hero section , two face to face sections , left side section d…" at bounding box center [590, 301] width 775 height 65
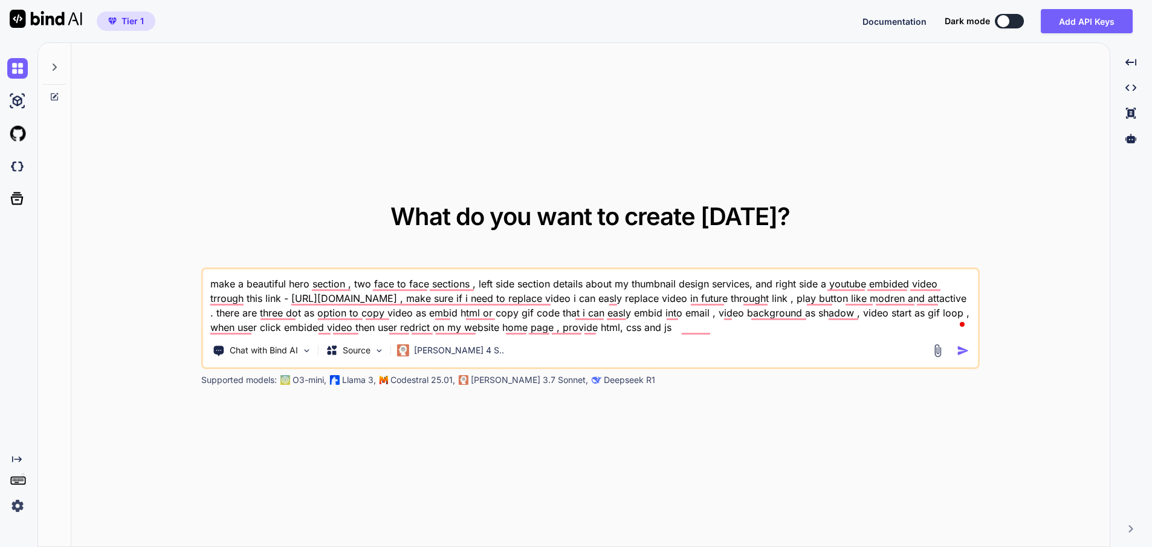
click at [961, 349] on img "button" at bounding box center [963, 350] width 13 height 13
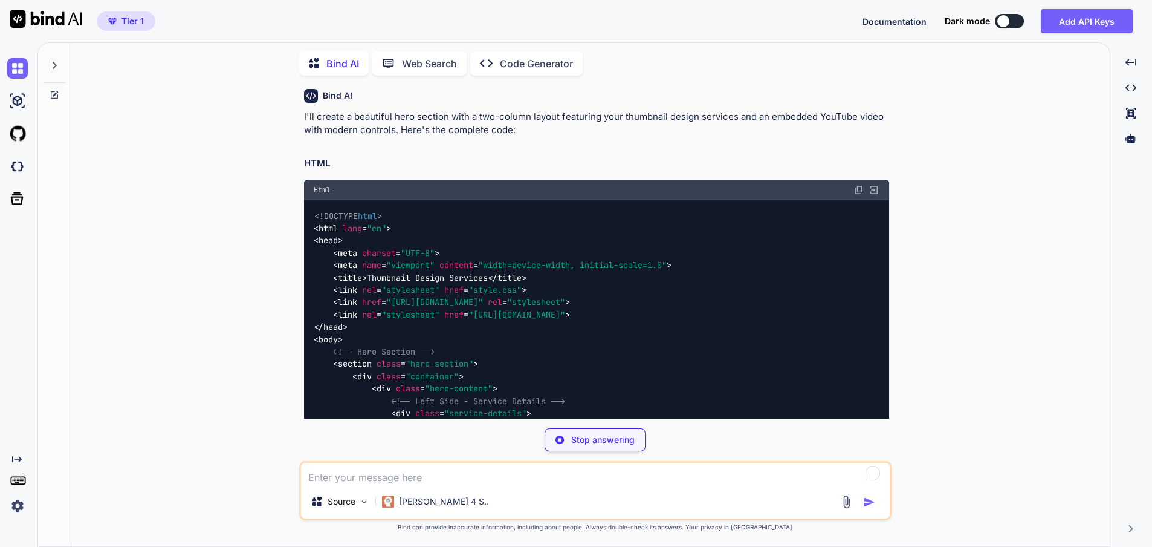
scroll to position [19, 0]
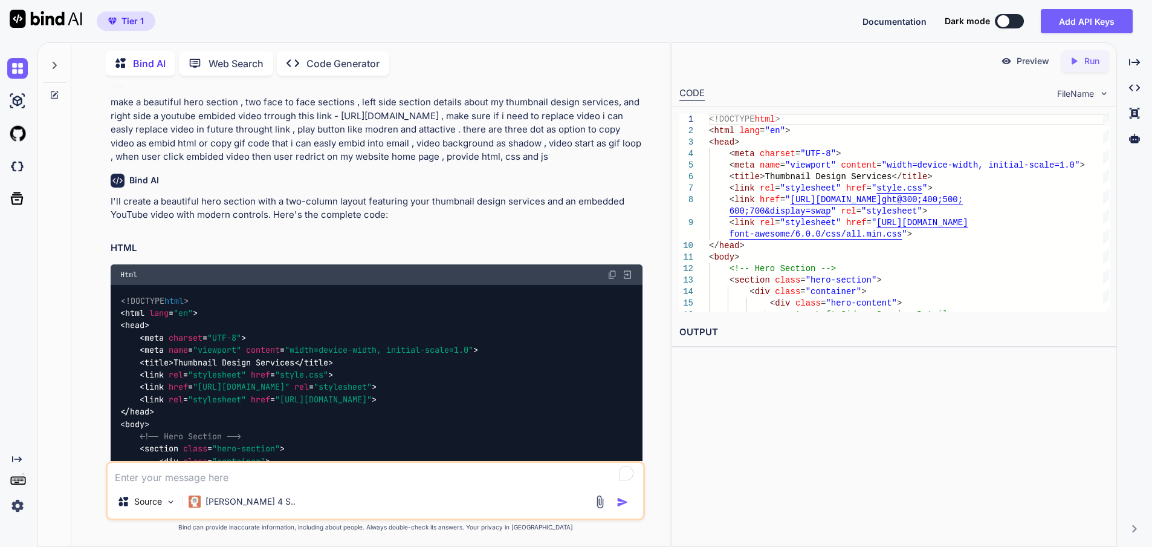
click at [609, 279] on img at bounding box center [613, 275] width 10 height 10
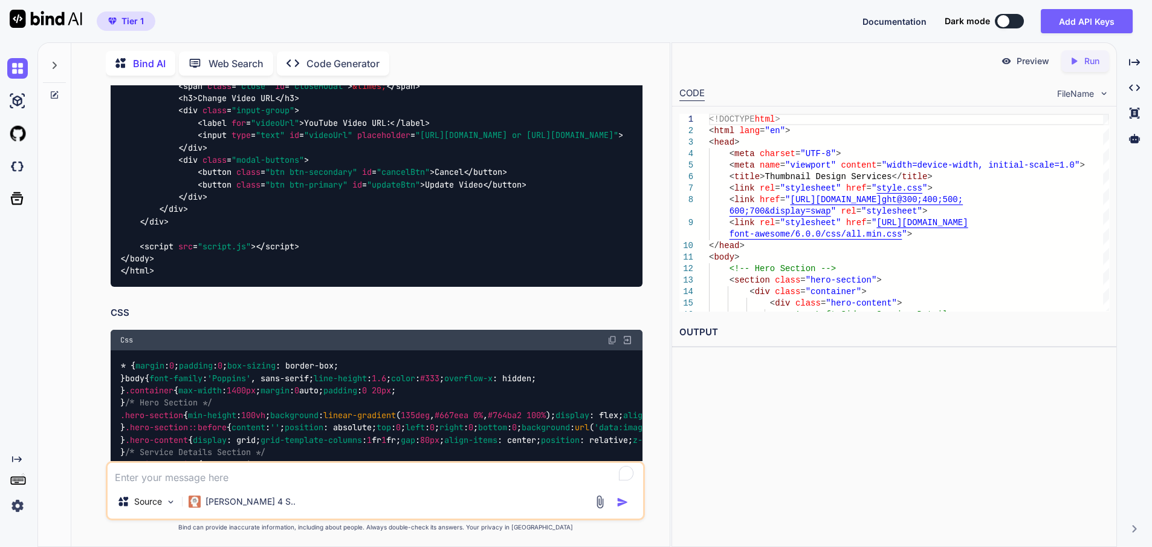
scroll to position [1742, 0]
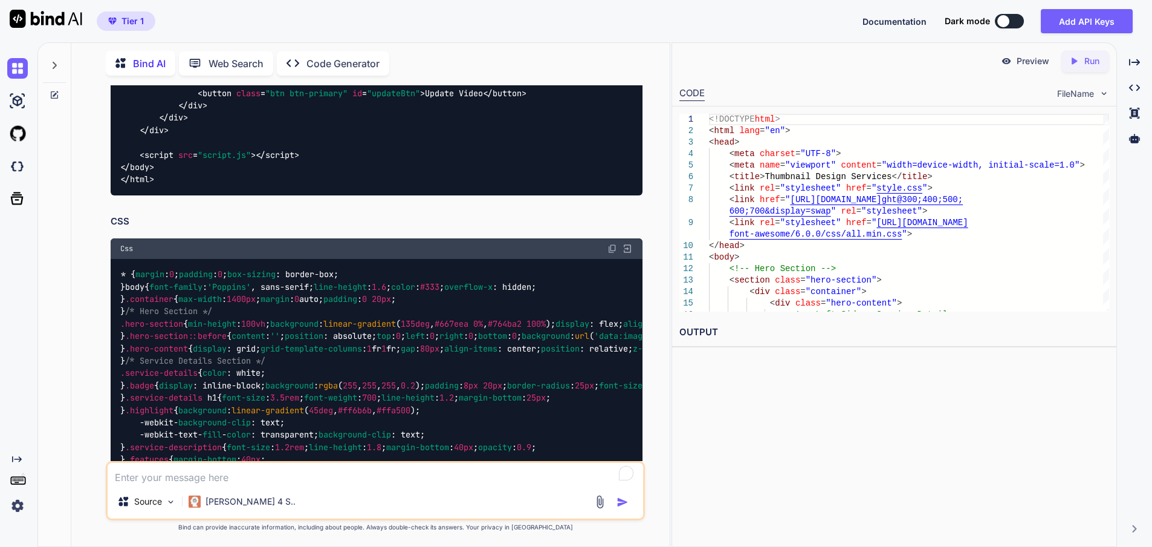
click at [609, 253] on img at bounding box center [613, 249] width 10 height 10
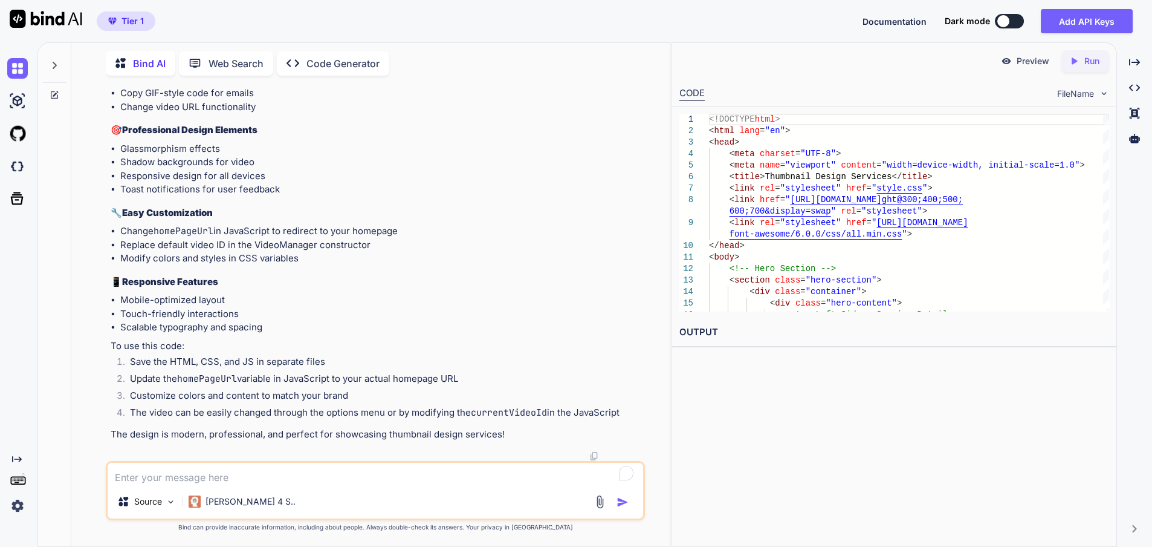
scroll to position [8071, 0]
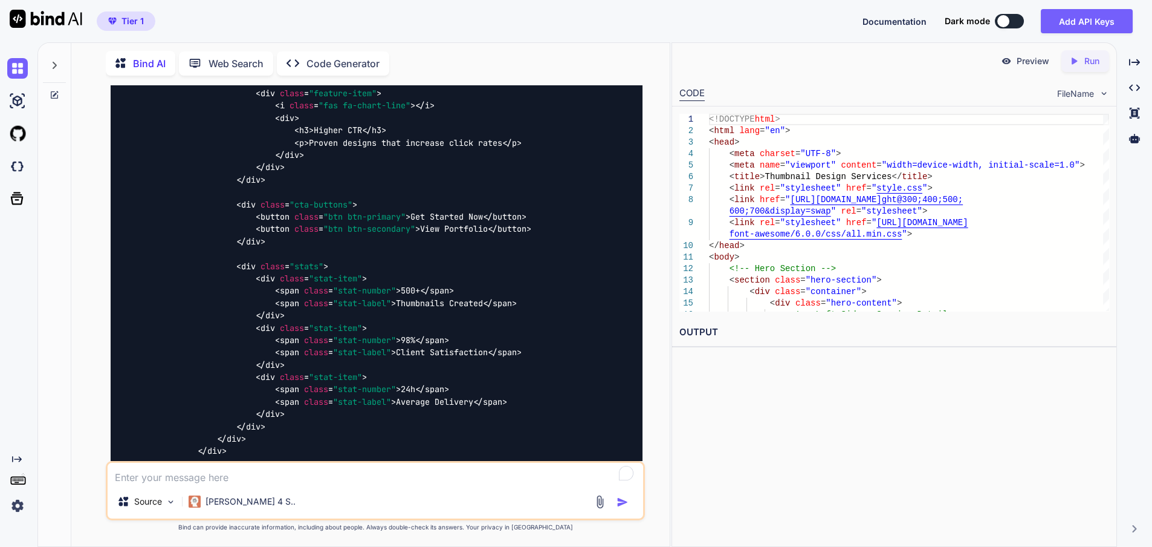
scroll to position [0, 0]
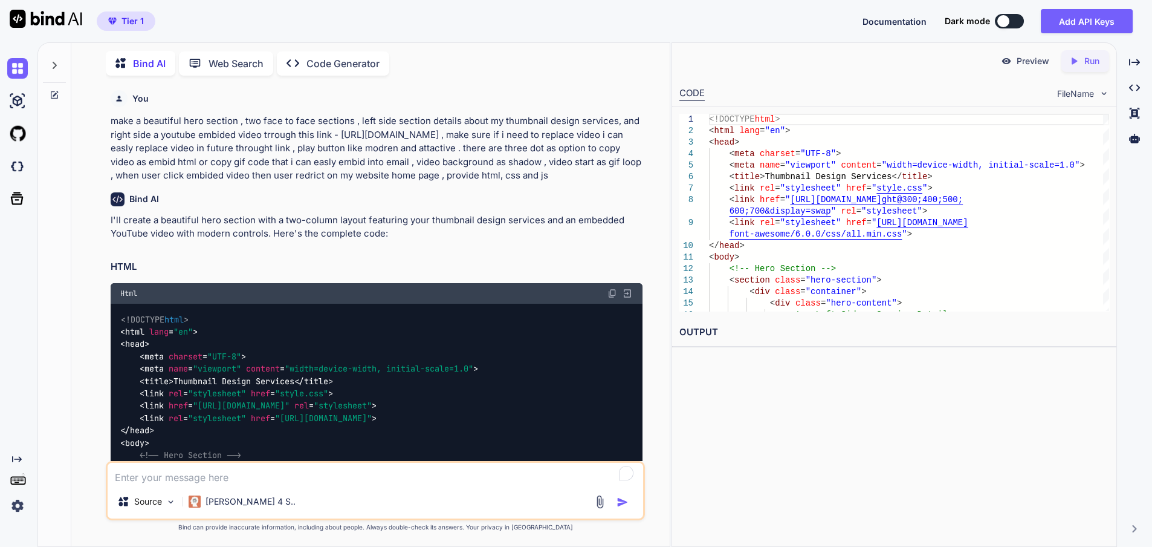
drag, startPoint x: 169, startPoint y: 186, endPoint x: 79, endPoint y: 117, distance: 113.4
click at [79, 117] on div "Bind AI Web Search Created with Pixso. Code Generator You make a beautiful hero…" at bounding box center [370, 296] width 599 height 500
copy p "make a beautiful hero section , two face to face sections , left side section d…"
